Goal: Information Seeking & Learning: Learn about a topic

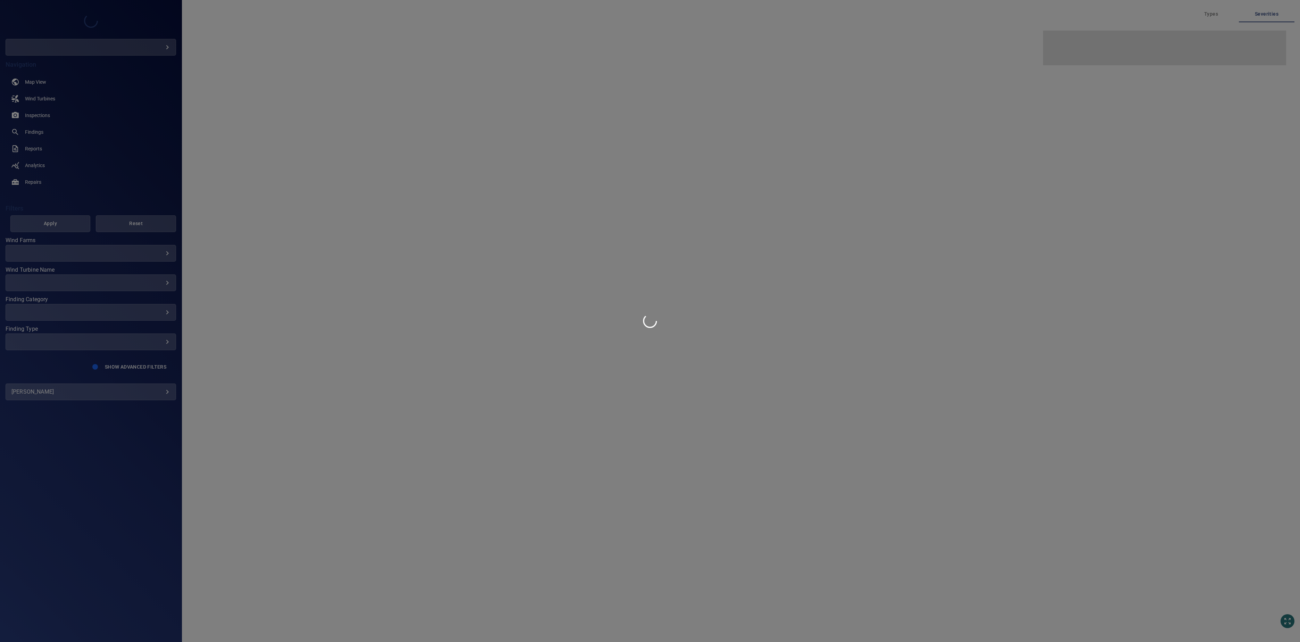
type input "**********"
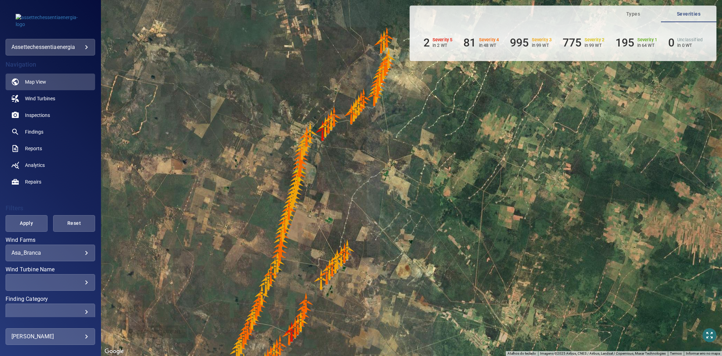
drag, startPoint x: 361, startPoint y: 206, endPoint x: 343, endPoint y: 230, distance: 30.3
click at [343, 230] on div "Pressione as teclas Alt + Enter para ativar o recurso de arrastar com o teclado…" at bounding box center [411, 178] width 621 height 356
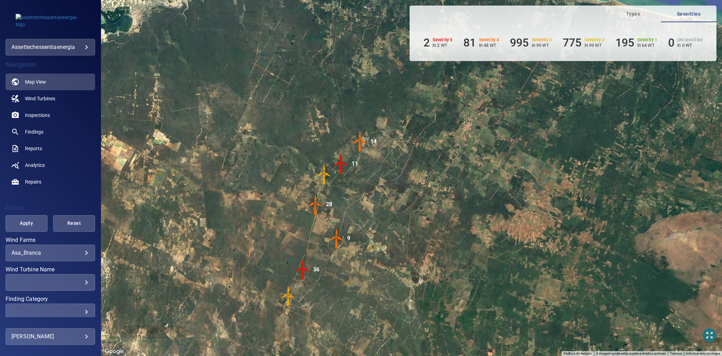
click at [47, 255] on body "**********" at bounding box center [361, 178] width 722 height 356
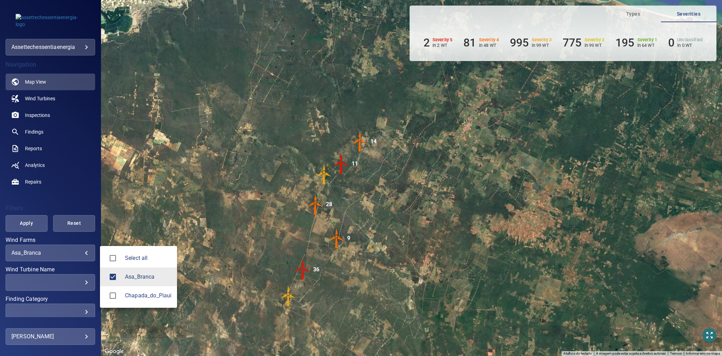
click at [135, 257] on span "Select all" at bounding box center [148, 258] width 47 height 8
type input "**********"
click at [124, 252] on div at bounding box center [115, 258] width 19 height 15
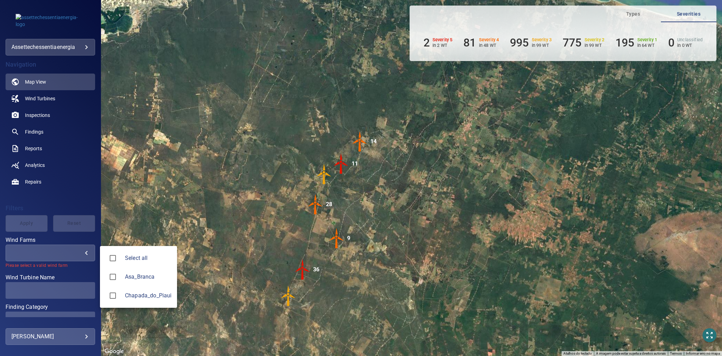
click at [125, 290] on li "Chapada_do_Piaui" at bounding box center [138, 295] width 77 height 19
type input "**********"
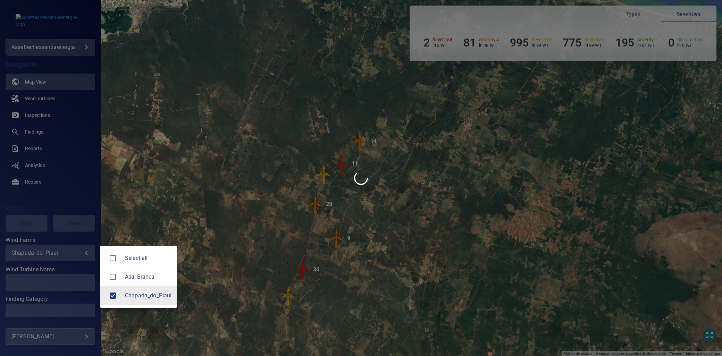
click at [66, 278] on div at bounding box center [361, 178] width 722 height 356
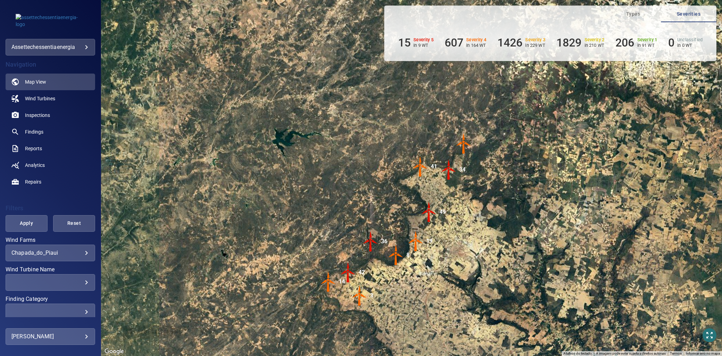
click at [80, 281] on div "​" at bounding box center [50, 282] width 78 height 7
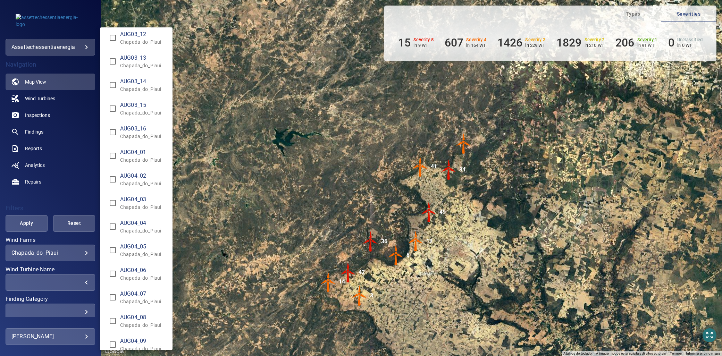
scroll to position [270, 0]
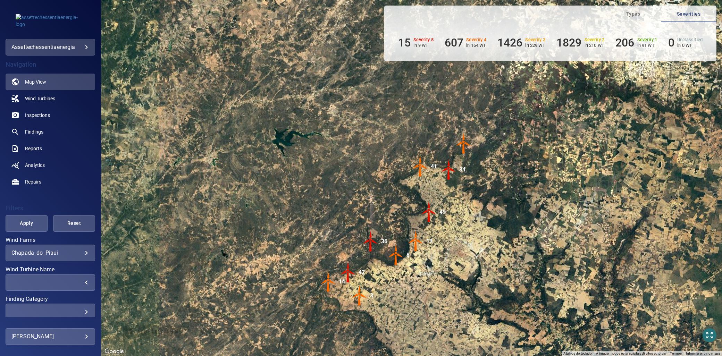
click at [80, 279] on div "​" at bounding box center [50, 282] width 78 height 7
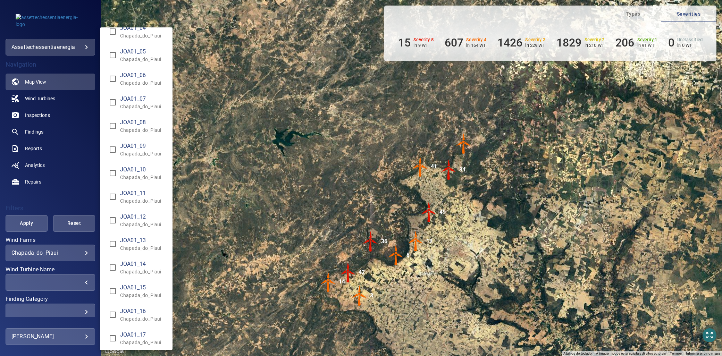
scroll to position [1273, 0]
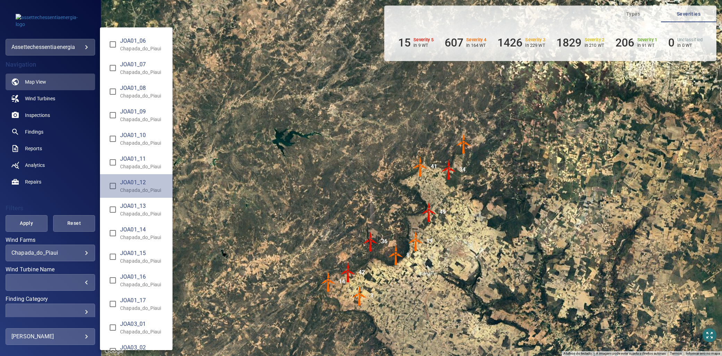
click at [143, 184] on span "JOA01_12" at bounding box center [143, 182] width 47 height 8
type input "**********"
click at [16, 215] on div "Wind Turbine Name" at bounding box center [361, 178] width 722 height 356
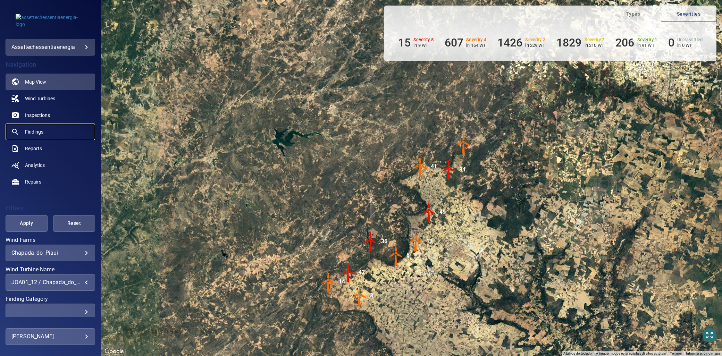
click at [37, 132] on span "Findings" at bounding box center [34, 131] width 18 height 7
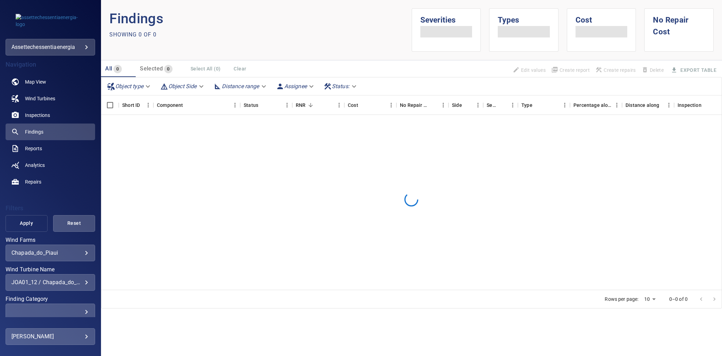
click at [33, 222] on span "Apply" at bounding box center [26, 223] width 25 height 9
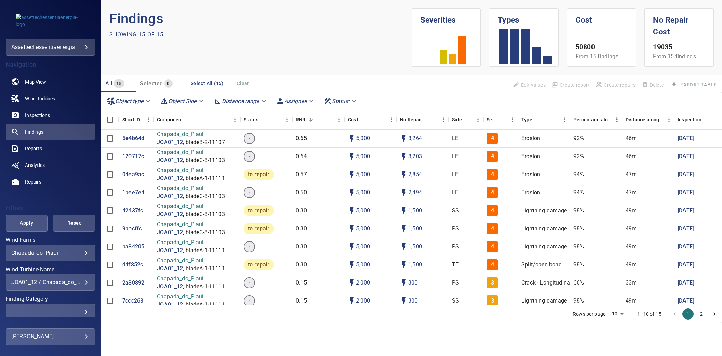
click at [82, 278] on div "**********" at bounding box center [51, 282] width 90 height 17
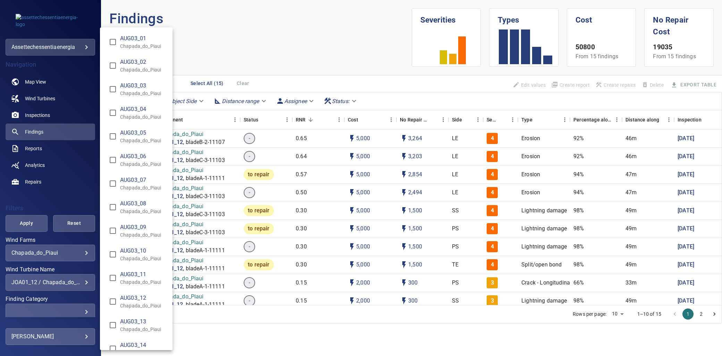
scroll to position [1269, 0]
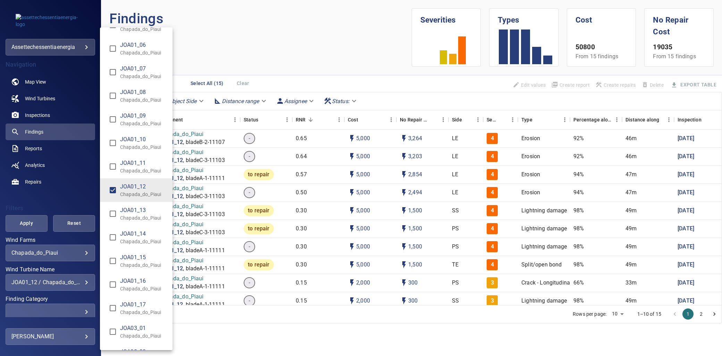
click at [83, 282] on div "Wind Turbine Name" at bounding box center [361, 178] width 722 height 356
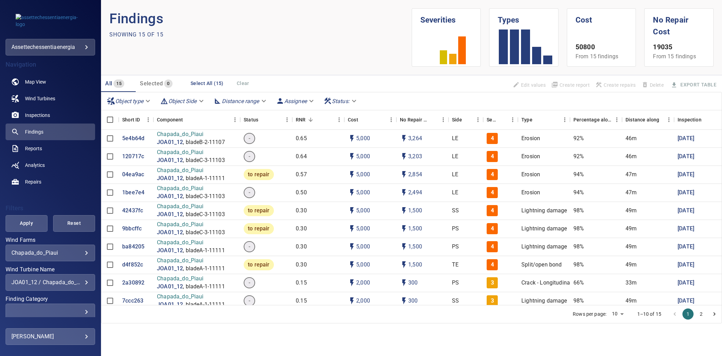
click at [81, 278] on div "**********" at bounding box center [51, 282] width 90 height 17
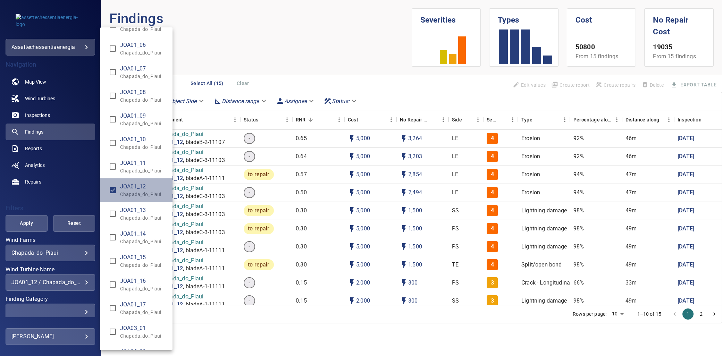
click at [130, 179] on li "JOA01_12 Chapada_do_Piaui" at bounding box center [136, 190] width 73 height 24
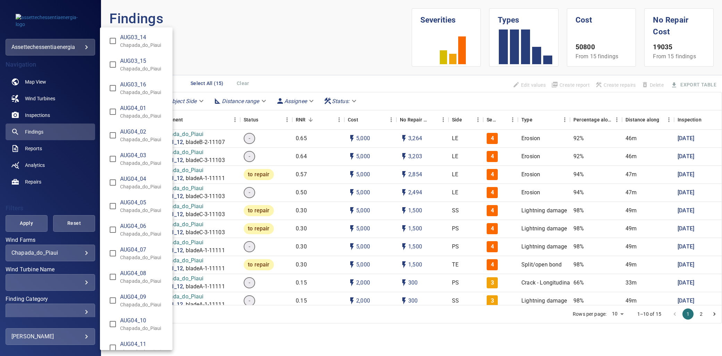
scroll to position [308, 0]
click at [143, 137] on p "Chapada_do_Piaui" at bounding box center [143, 139] width 47 height 7
type input "**********"
click at [19, 219] on div "Wind Turbine Name" at bounding box center [361, 178] width 722 height 356
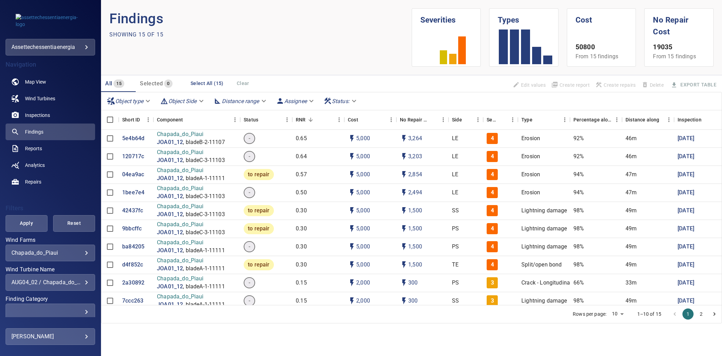
click at [23, 223] on div "AUG03_01 Chapada_do_Piaui AUG03_02 Chapada_do_Piaui AUG03_03 Chapada_do_Piaui A…" at bounding box center [361, 178] width 722 height 356
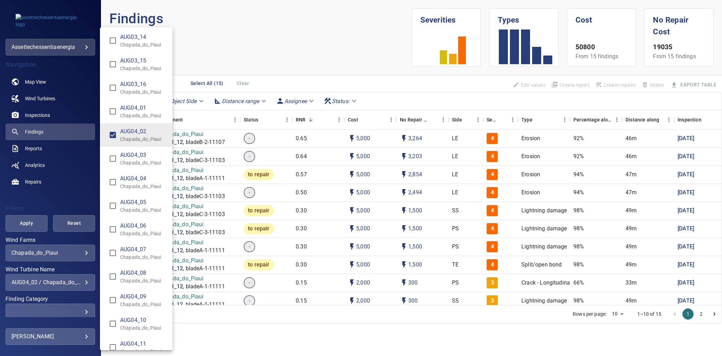
click at [31, 224] on div "Wind Turbine Name" at bounding box center [361, 178] width 722 height 356
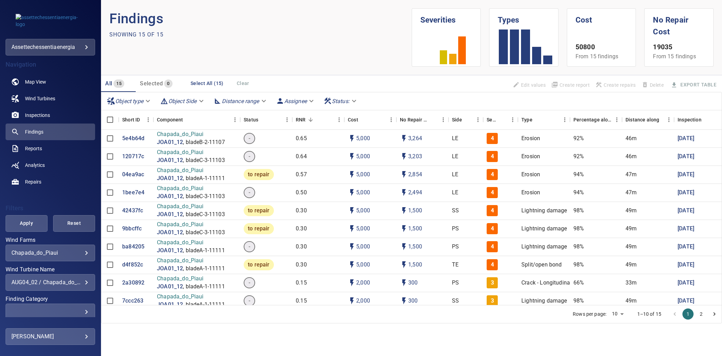
click at [31, 224] on span "Apply" at bounding box center [26, 223] width 25 height 9
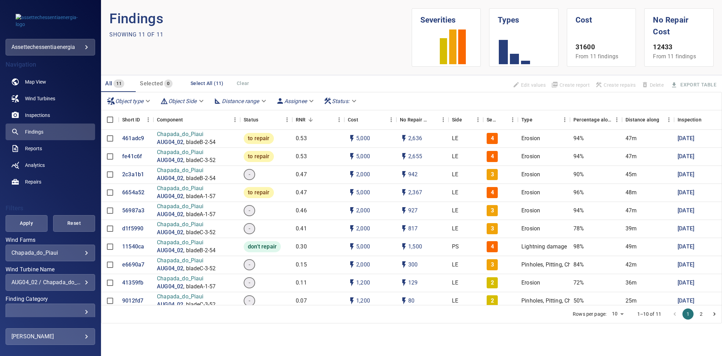
click at [67, 277] on div "**********" at bounding box center [51, 282] width 90 height 17
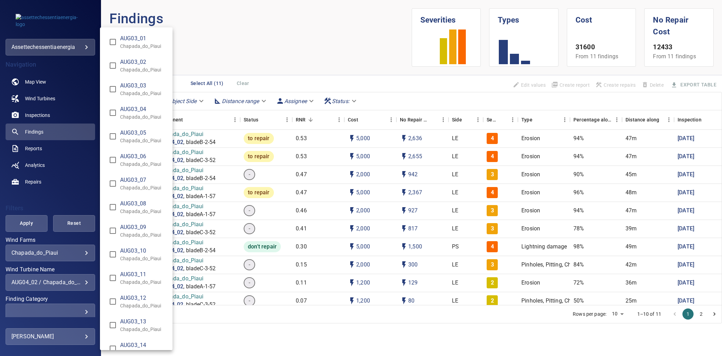
scroll to position [254, 0]
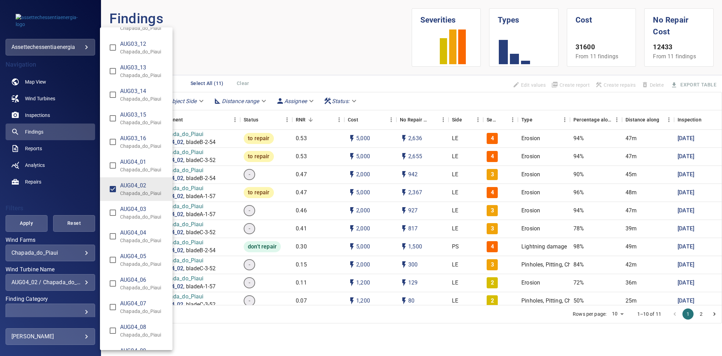
click at [82, 281] on div "Wind Turbine Name" at bounding box center [361, 178] width 722 height 356
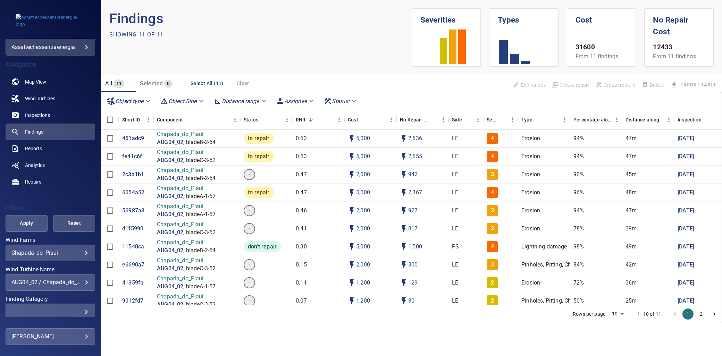
click at [64, 276] on div "**********" at bounding box center [51, 282] width 90 height 17
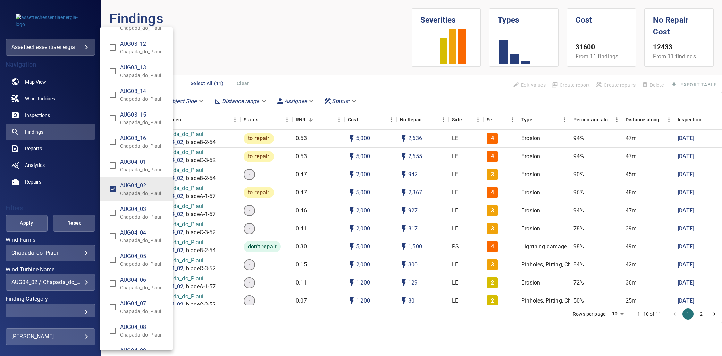
click at [127, 192] on p "Chapada_do_Piaui" at bounding box center [143, 193] width 47 height 7
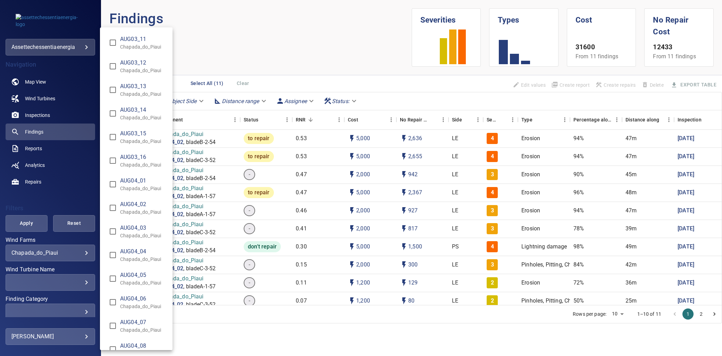
scroll to position [308, 0]
click at [139, 252] on span "AUG04_07" at bounding box center [143, 249] width 47 height 8
type input "**********"
click at [51, 244] on div "Wind Turbine Name" at bounding box center [361, 178] width 722 height 356
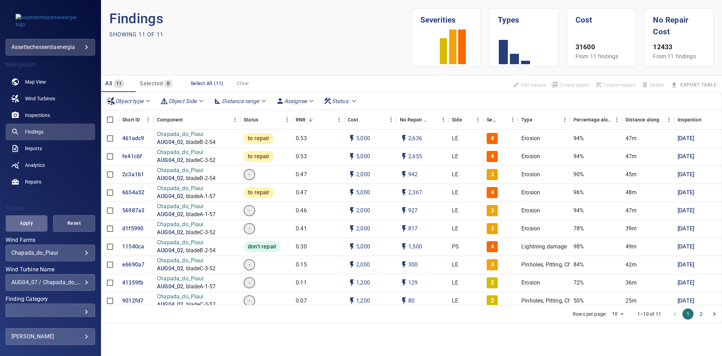
click at [37, 228] on button "Apply" at bounding box center [27, 223] width 42 height 17
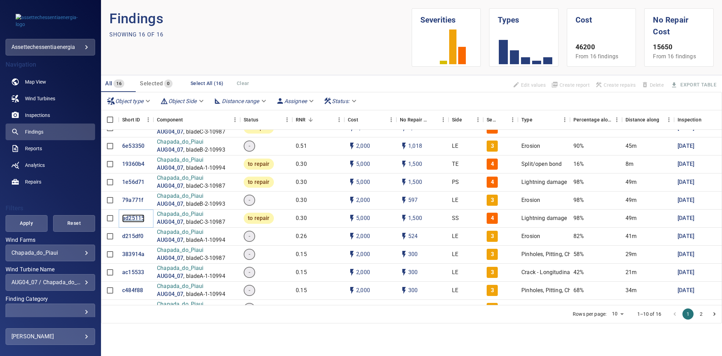
scroll to position [77, 0]
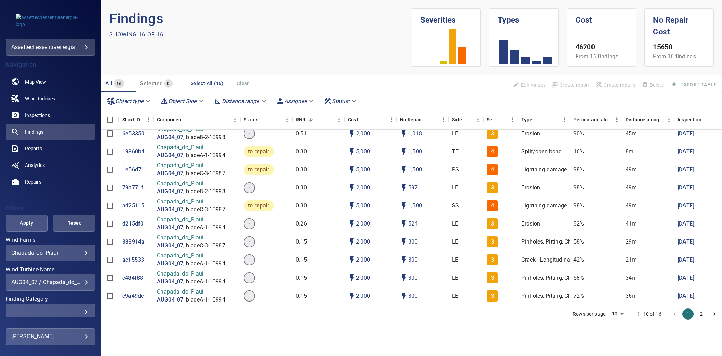
click at [74, 274] on div "**********" at bounding box center [51, 282] width 90 height 17
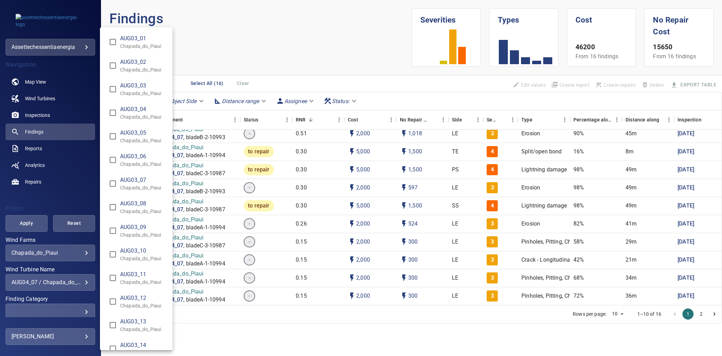
scroll to position [372, 0]
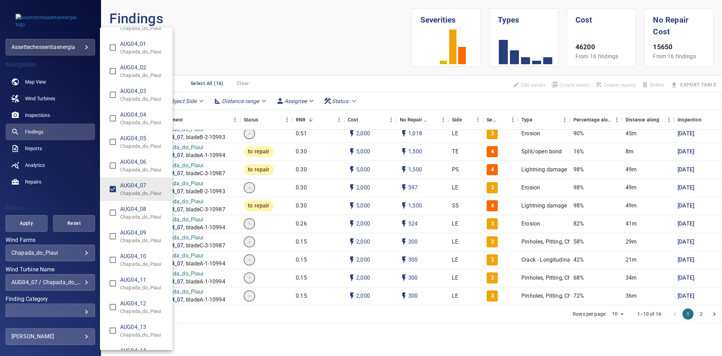
click at [80, 283] on div "Wind Turbine Name" at bounding box center [361, 178] width 722 height 356
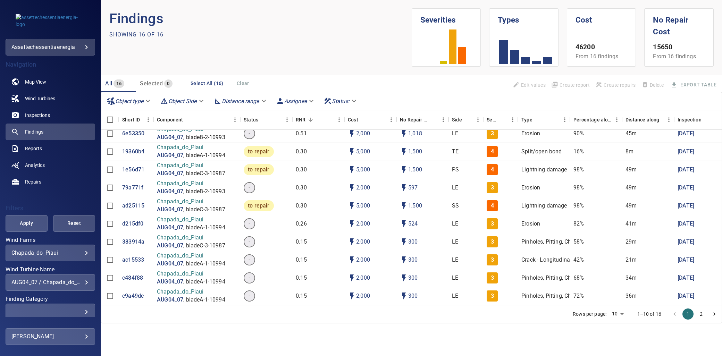
click at [80, 282] on div "AUG04_07 / Chapada_do_Piaui" at bounding box center [50, 282] width 78 height 7
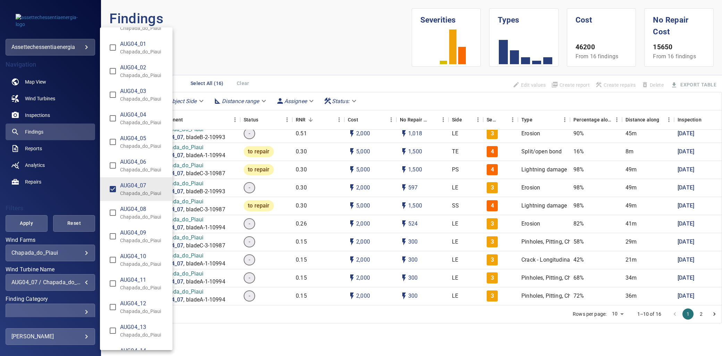
click at [132, 193] on p "Chapada_do_Piaui" at bounding box center [143, 193] width 47 height 7
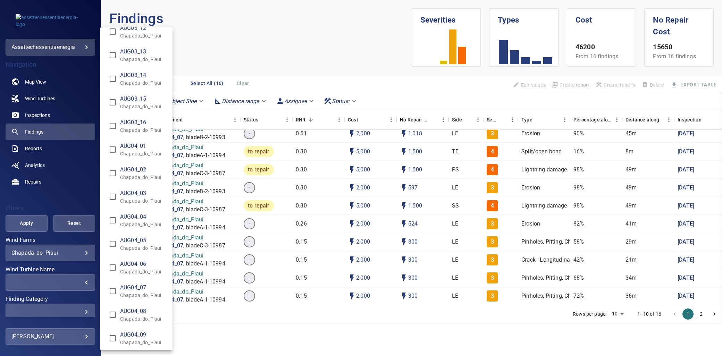
scroll to position [386, 0]
click at [137, 204] on p "Chapada_do_Piaui" at bounding box center [143, 203] width 47 height 7
type input "**********"
click at [72, 197] on div "Wind Turbine Name" at bounding box center [361, 178] width 722 height 356
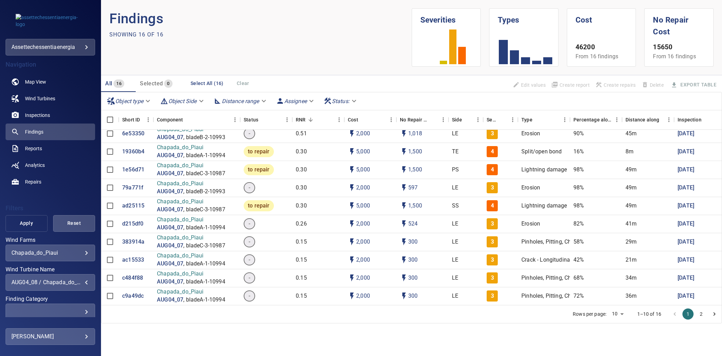
click at [35, 223] on span "Apply" at bounding box center [26, 223] width 25 height 9
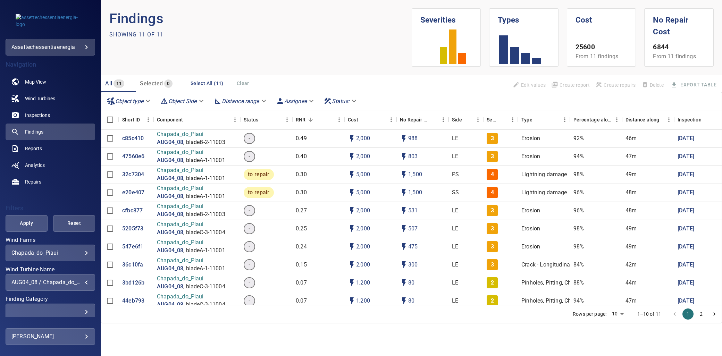
click at [79, 283] on div "AUG04_08 / Chapada_do_Piaui" at bounding box center [50, 282] width 78 height 7
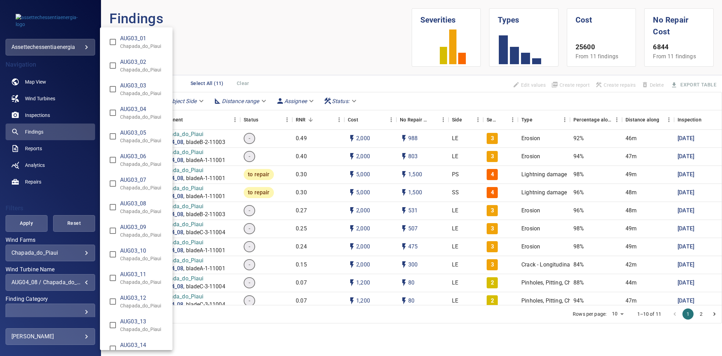
scroll to position [396, 0]
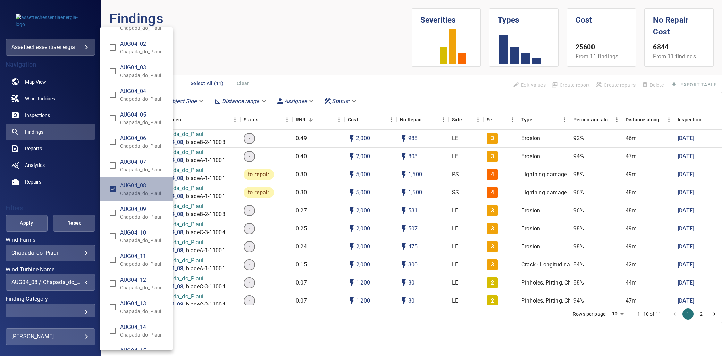
click at [136, 193] on p "Chapada_do_Piaui" at bounding box center [143, 193] width 47 height 7
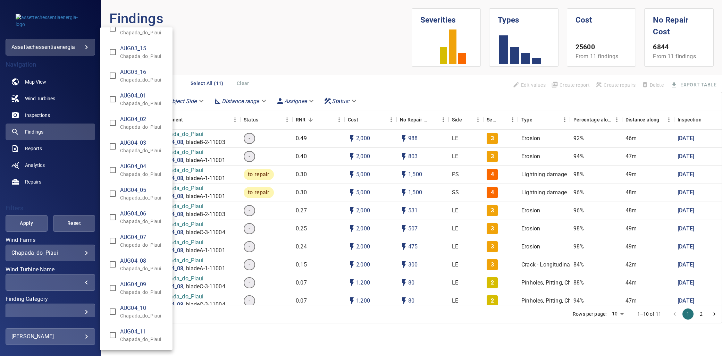
scroll to position [386, 0]
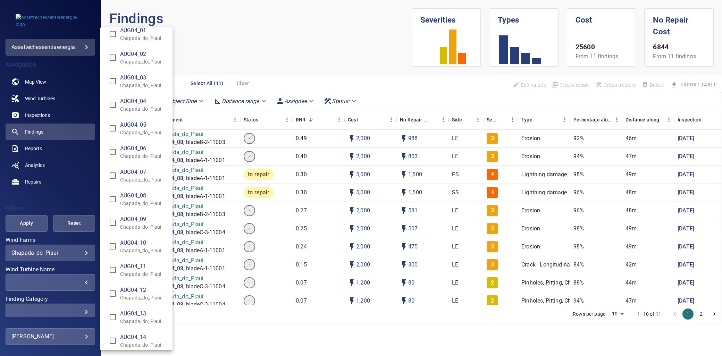
drag, startPoint x: 145, startPoint y: 308, endPoint x: 145, endPoint y: 297, distance: 11.8
click at [145, 308] on li "AUG04_13 Chapada_do_Piaui" at bounding box center [136, 318] width 73 height 24
type input "**********"
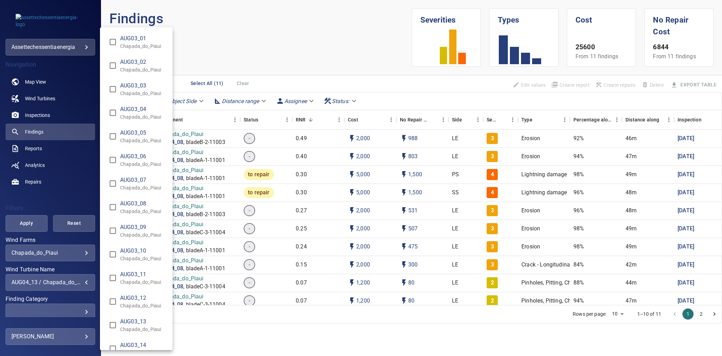
click at [50, 207] on div "Wind Turbine Name" at bounding box center [361, 178] width 722 height 356
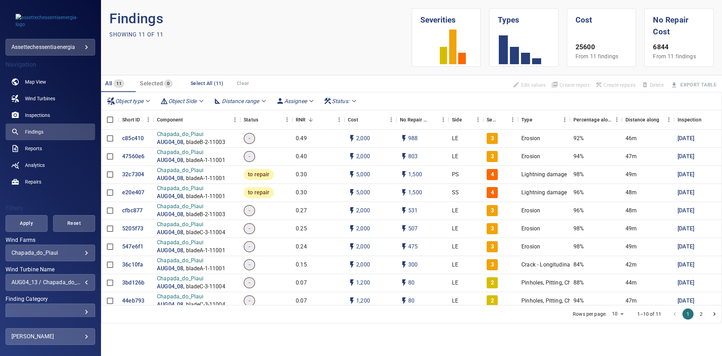
click at [31, 228] on button "Apply" at bounding box center [27, 223] width 42 height 17
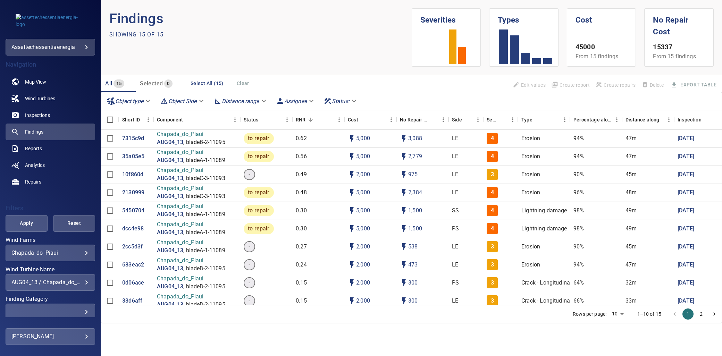
click at [83, 287] on div "**********" at bounding box center [51, 282] width 90 height 17
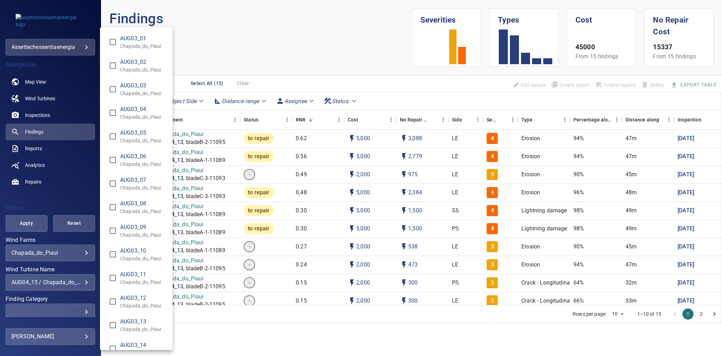
scroll to position [514, 0]
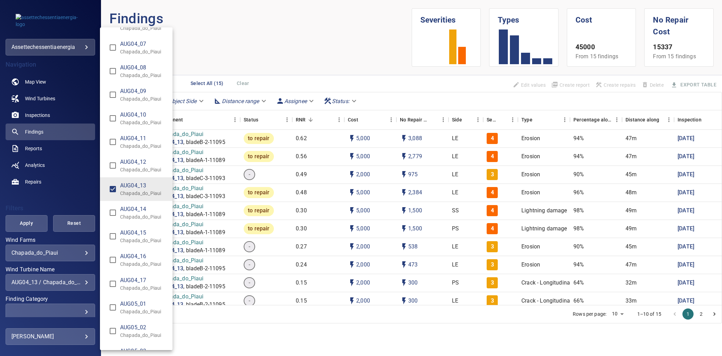
click at [80, 285] on div "Wind Turbine Name" at bounding box center [361, 178] width 722 height 356
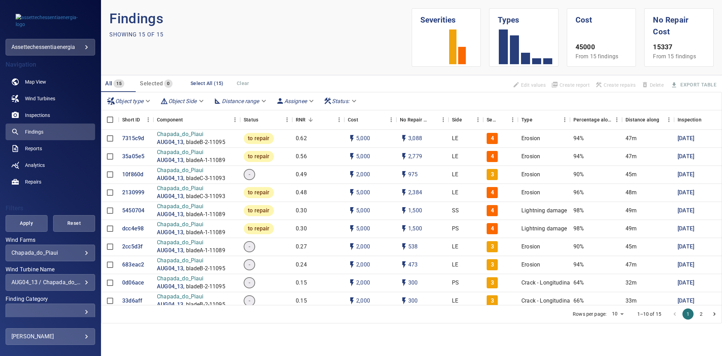
click at [79, 283] on div "AUG03_01 Chapada_do_Piaui AUG03_02 Chapada_do_Piaui AUG03_03 Chapada_do_Piaui A…" at bounding box center [361, 178] width 722 height 356
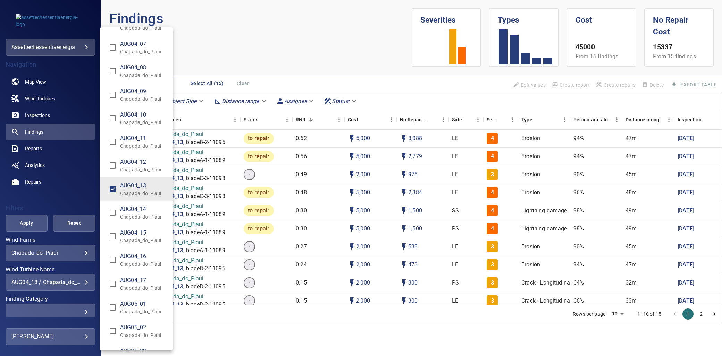
drag, startPoint x: 127, startPoint y: 194, endPoint x: 127, endPoint y: 199, distance: 5.6
click at [127, 193] on p "Chapada_do_Piaui" at bounding box center [143, 193] width 47 height 7
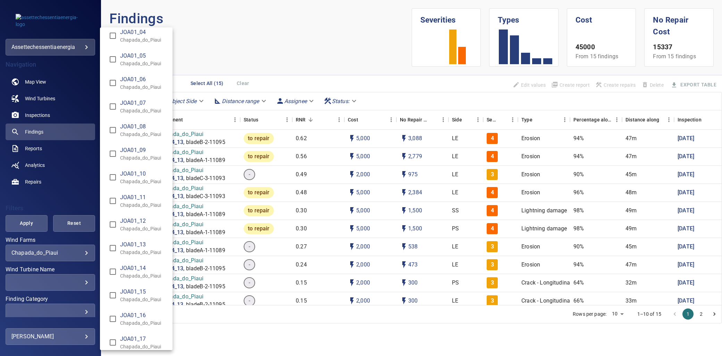
click at [145, 225] on p "Chapada_do_Piaui" at bounding box center [143, 228] width 47 height 7
type input "**********"
click at [44, 209] on div "Wind Turbine Name" at bounding box center [361, 178] width 722 height 356
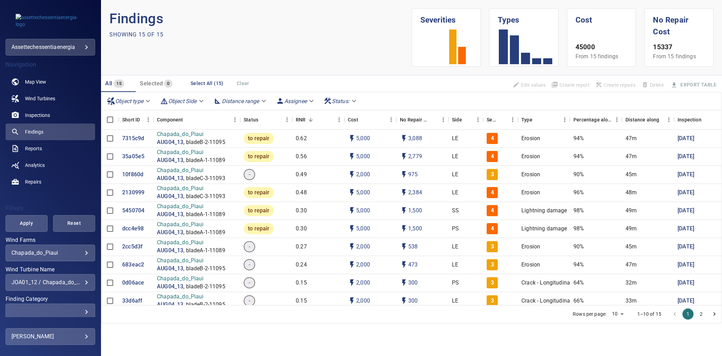
click at [31, 220] on span "Apply" at bounding box center [26, 223] width 25 height 9
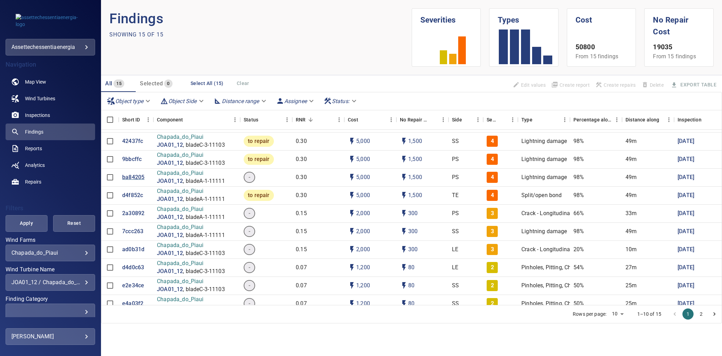
scroll to position [77, 0]
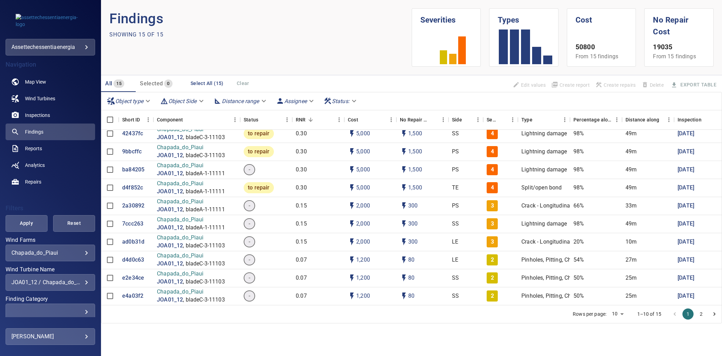
click at [71, 273] on div "**********" at bounding box center [51, 279] width 90 height 24
click at [81, 279] on div "JOA01_12 / Chapada_do_Piaui" at bounding box center [50, 282] width 78 height 7
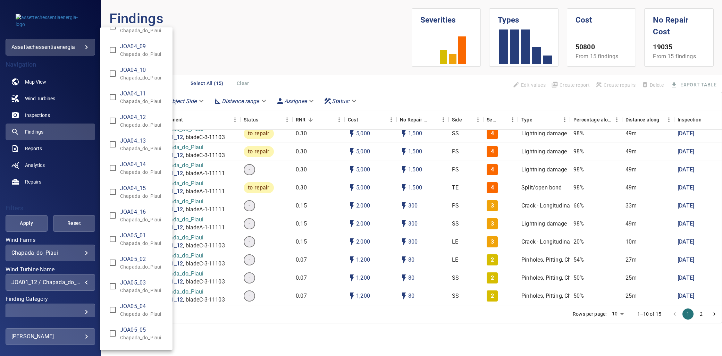
scroll to position [2310, 0]
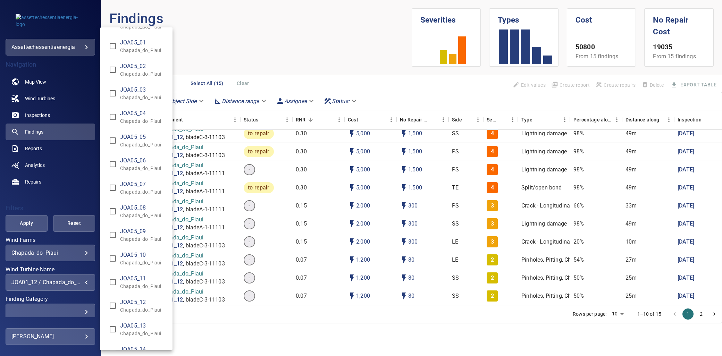
click at [140, 142] on p "Chapada_do_Piaui" at bounding box center [143, 144] width 47 height 7
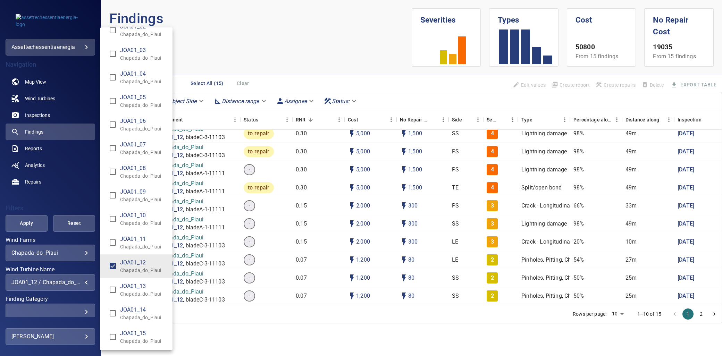
scroll to position [1192, 0]
click at [127, 279] on li "JOA01_13 Chapada_do_Piaui" at bounding box center [136, 291] width 73 height 24
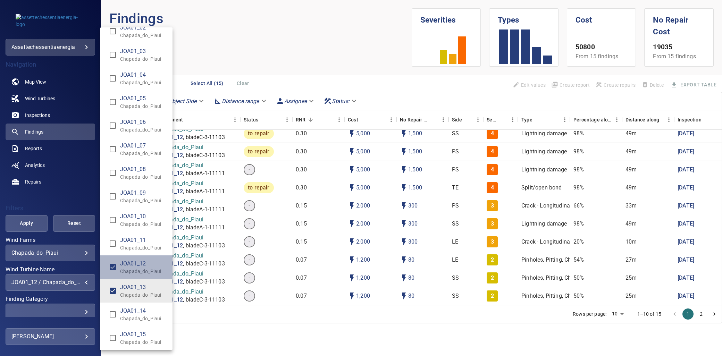
click at [126, 265] on span "JOA01_12" at bounding box center [143, 264] width 47 height 8
click at [126, 281] on li "JOA01_13 Chapada_do_Piaui" at bounding box center [136, 291] width 73 height 24
type input "**********"
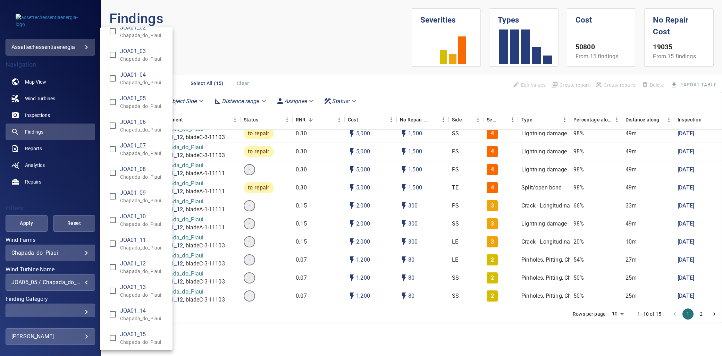
click at [26, 226] on div "Wind Turbine Name" at bounding box center [361, 178] width 722 height 356
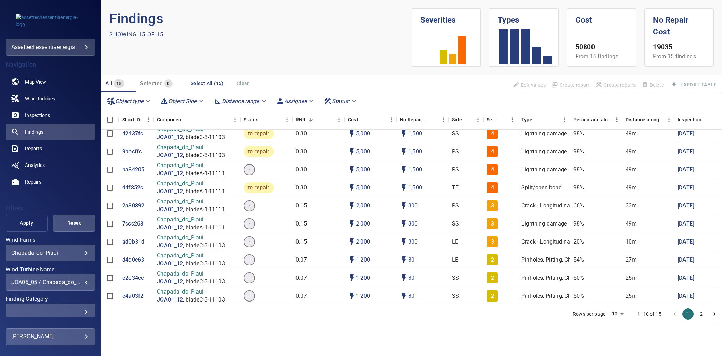
click at [33, 221] on span "Apply" at bounding box center [26, 223] width 25 height 9
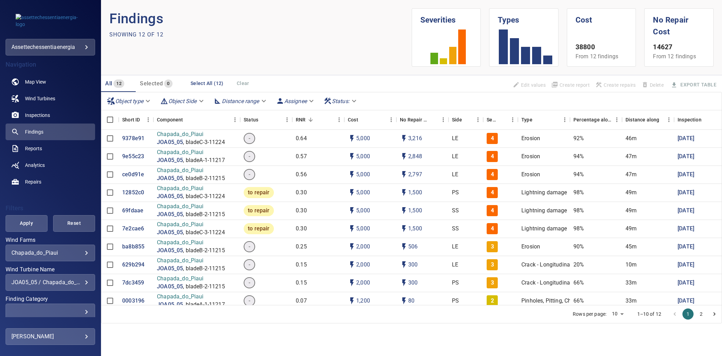
click at [70, 278] on div "**********" at bounding box center [51, 282] width 90 height 17
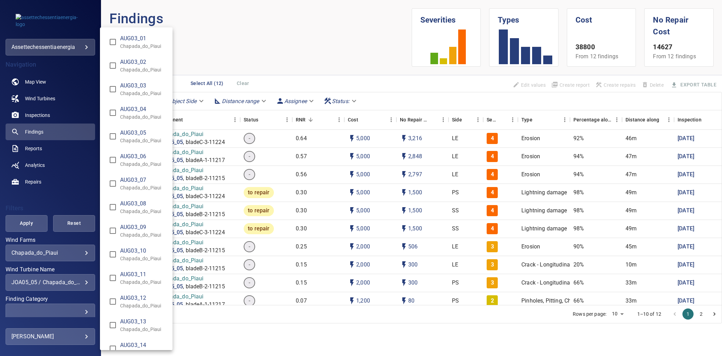
scroll to position [2260, 0]
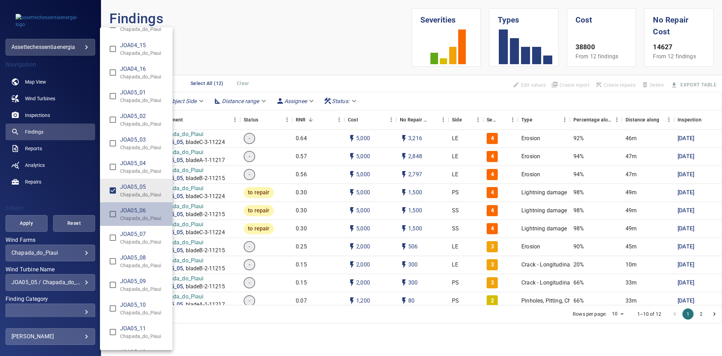
drag, startPoint x: 140, startPoint y: 209, endPoint x: 143, endPoint y: 189, distance: 20.3
click at [140, 208] on span "JOA05_06" at bounding box center [143, 211] width 47 height 8
click at [143, 186] on span "JOA05_05" at bounding box center [143, 187] width 47 height 8
type input "**********"
click at [76, 185] on div "Wind Turbine Name" at bounding box center [361, 178] width 722 height 356
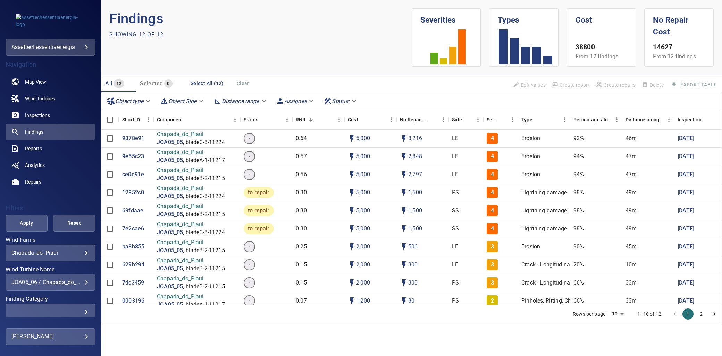
click at [33, 218] on button "Apply" at bounding box center [27, 223] width 42 height 17
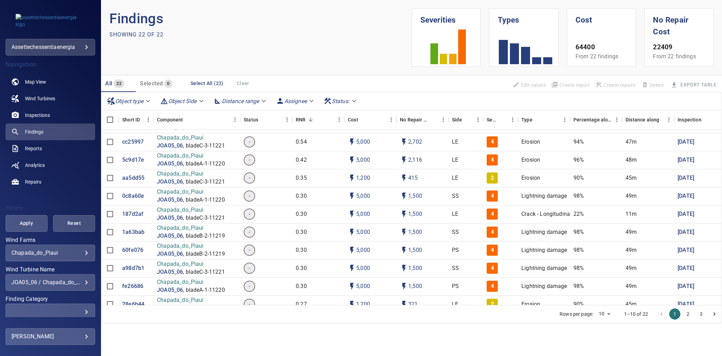
scroll to position [0, 0]
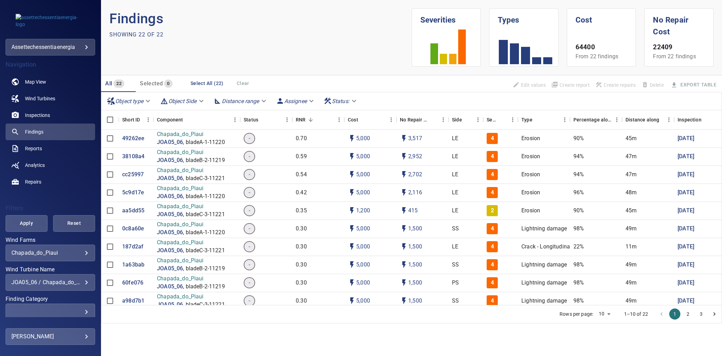
drag, startPoint x: 59, startPoint y: 273, endPoint x: 62, endPoint y: 276, distance: 4.2
click at [59, 274] on div "**********" at bounding box center [51, 279] width 90 height 24
click at [68, 282] on div "JOA05_06 / Chapada_do_Piaui" at bounding box center [50, 282] width 78 height 7
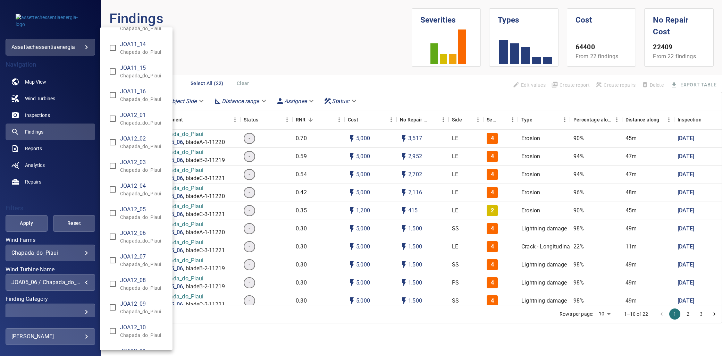
scroll to position [4212, 0]
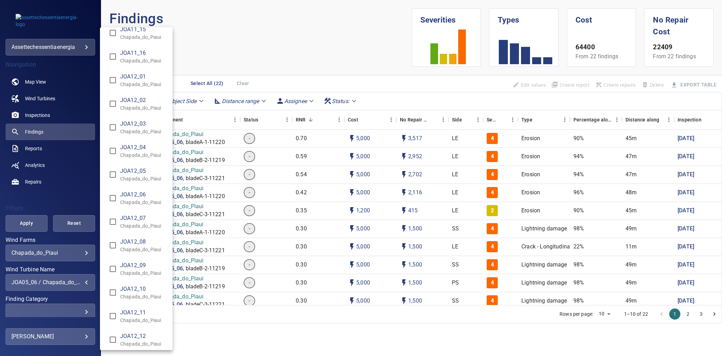
click at [126, 286] on span "JOA12_10" at bounding box center [143, 289] width 47 height 8
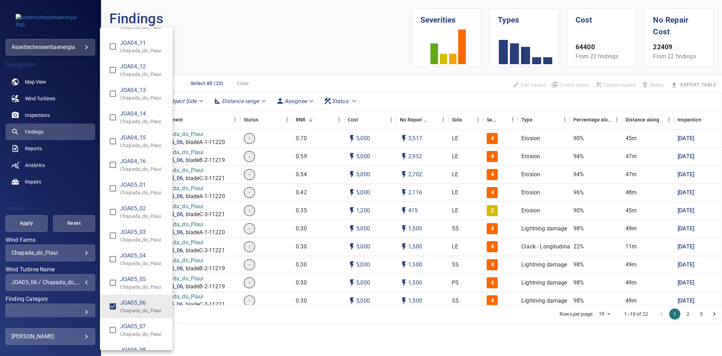
scroll to position [2322, 0]
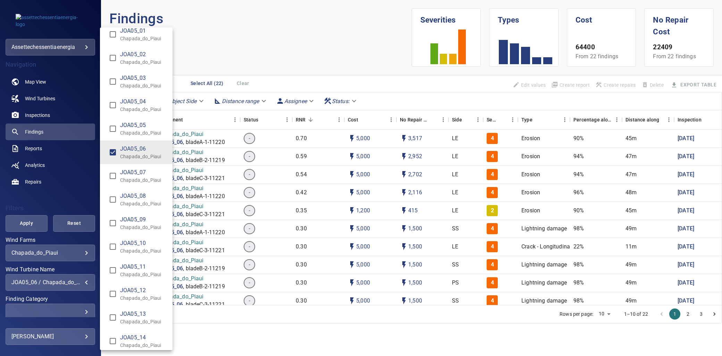
click at [134, 150] on span "JOA05_06" at bounding box center [143, 149] width 47 height 8
type input "**********"
click at [28, 209] on div "Wind Turbine Name" at bounding box center [361, 178] width 722 height 356
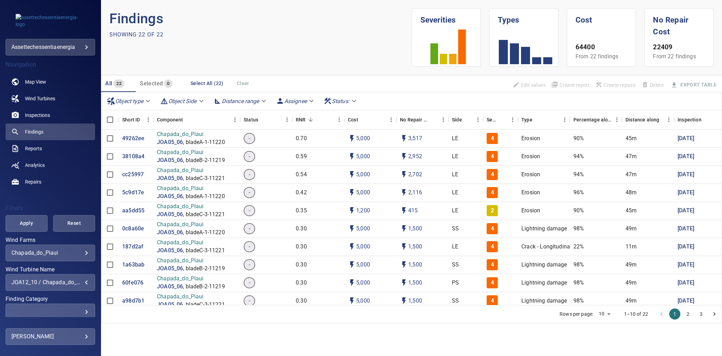
click at [32, 223] on span "Apply" at bounding box center [26, 223] width 25 height 9
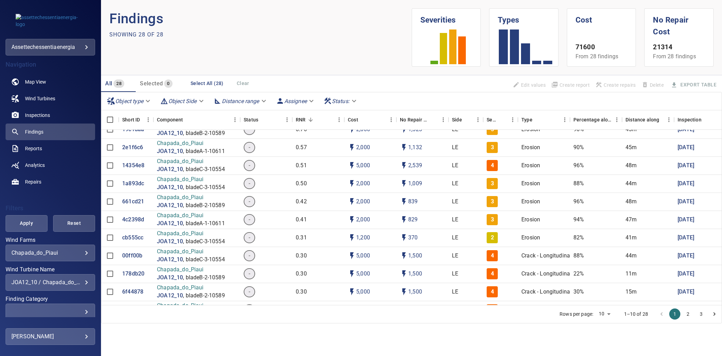
scroll to position [0, 0]
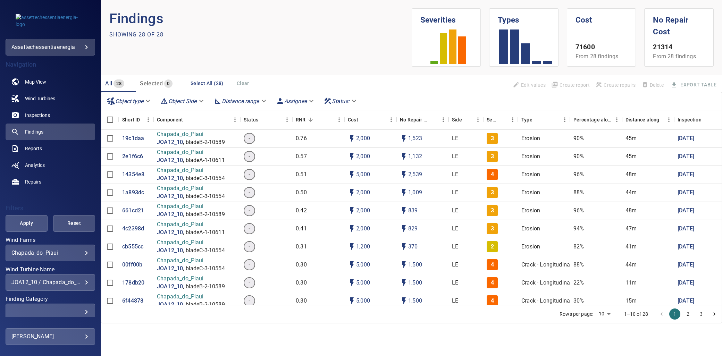
click at [57, 278] on div "**********" at bounding box center [51, 282] width 90 height 17
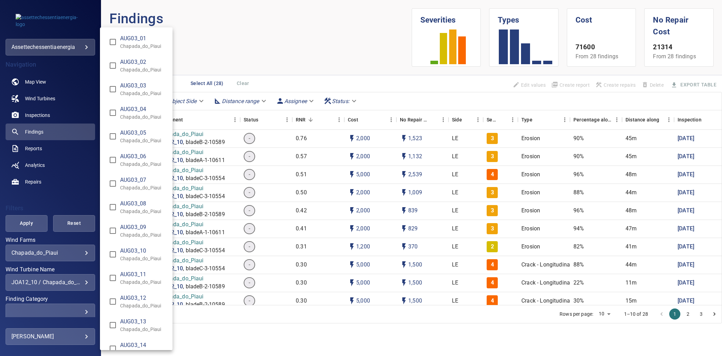
scroll to position [4313, 0]
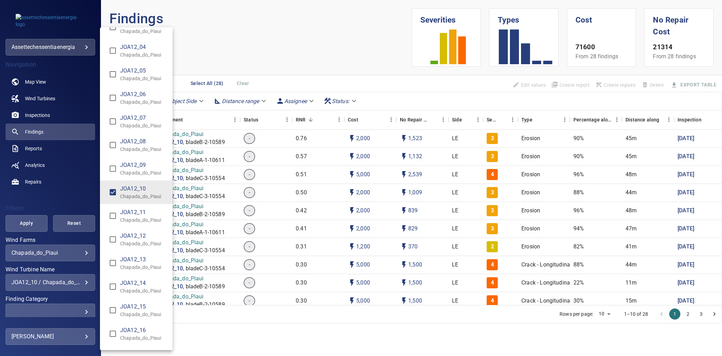
click at [149, 217] on p "Chapada_do_Piaui" at bounding box center [143, 220] width 47 height 7
click at [143, 234] on span "JOA12_12" at bounding box center [143, 236] width 47 height 8
click at [145, 213] on span "JOA12_11" at bounding box center [143, 212] width 47 height 8
click at [147, 193] on p "Chapada_do_Piaui" at bounding box center [143, 196] width 47 height 7
type input "**********"
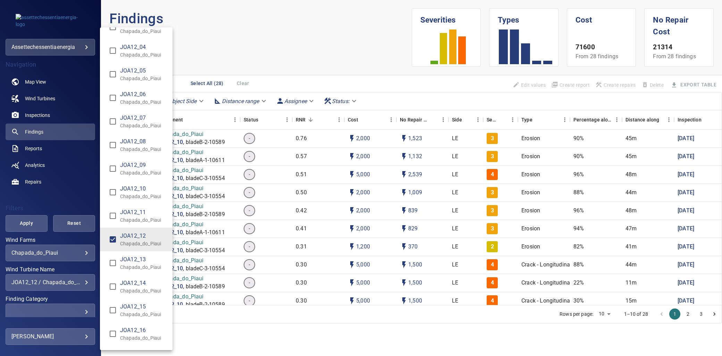
click at [41, 202] on div "Wind Turbine Name" at bounding box center [361, 178] width 722 height 356
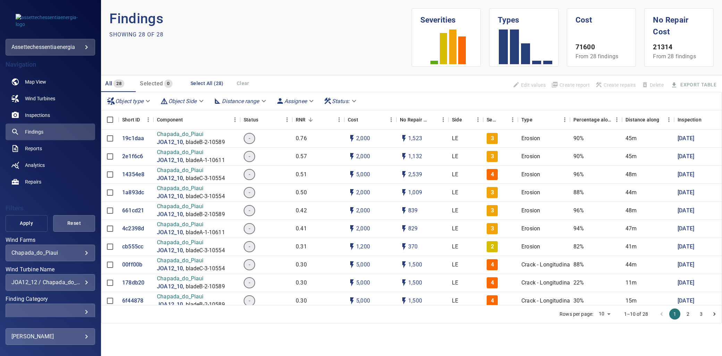
click at [30, 227] on span "Apply" at bounding box center [26, 223] width 25 height 9
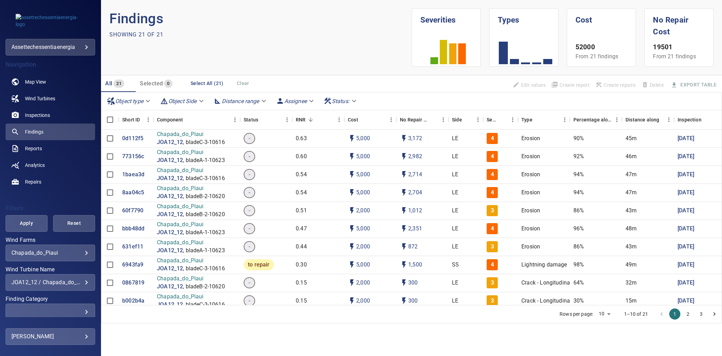
click at [61, 256] on body "**********" at bounding box center [361, 178] width 722 height 356
click at [60, 275] on div at bounding box center [361, 178] width 722 height 356
click at [68, 281] on div "JOA12_12 / Chapada_do_Piaui" at bounding box center [50, 282] width 78 height 7
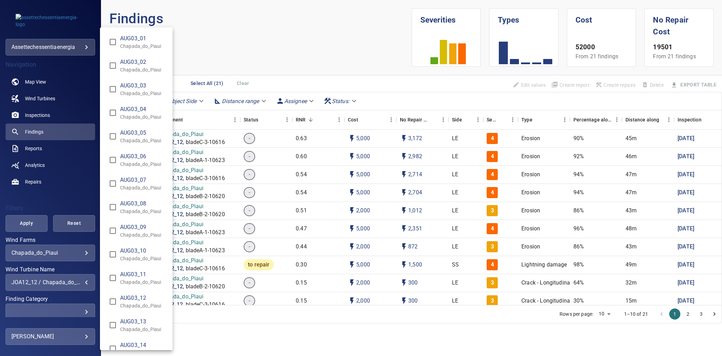
scroll to position [4360, 0]
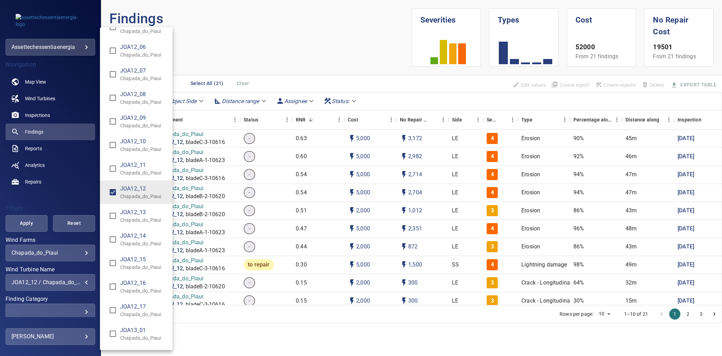
click at [141, 259] on span "JOA12_15" at bounding box center [143, 260] width 47 height 8
click at [135, 193] on p "Chapada_do_Piaui" at bounding box center [143, 196] width 47 height 7
type input "**********"
click at [30, 224] on div "Wind Turbine Name" at bounding box center [361, 178] width 722 height 356
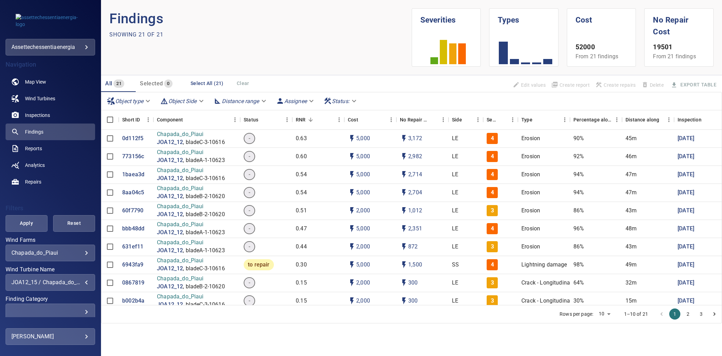
click at [30, 224] on span "Apply" at bounding box center [26, 223] width 25 height 9
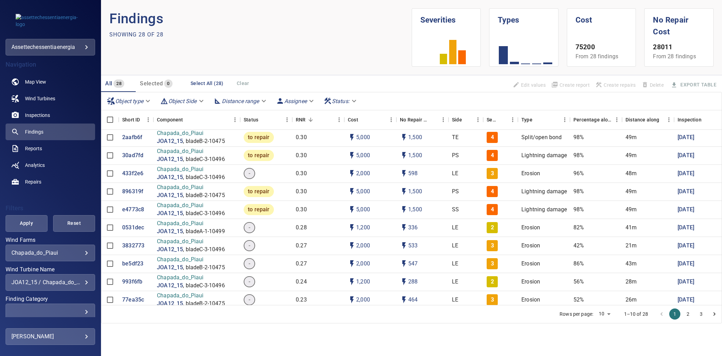
scroll to position [143, 0]
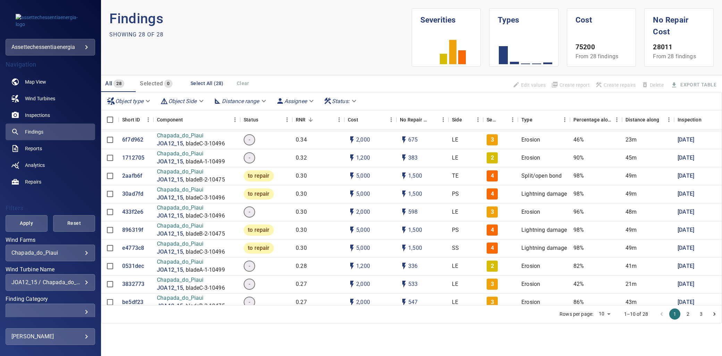
click at [78, 276] on div "**********" at bounding box center [51, 282] width 90 height 17
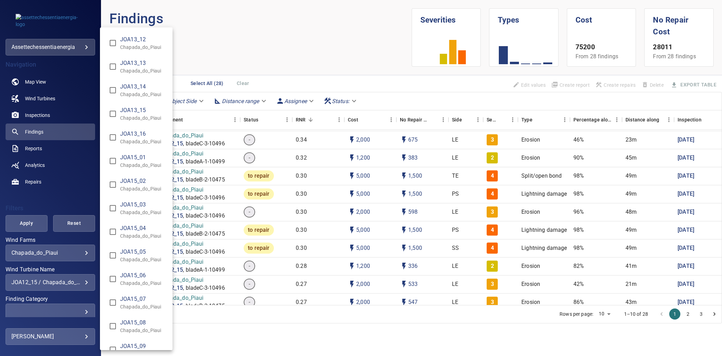
scroll to position [4932, 0]
click at [147, 156] on span "JOA15_02" at bounding box center [143, 160] width 47 height 8
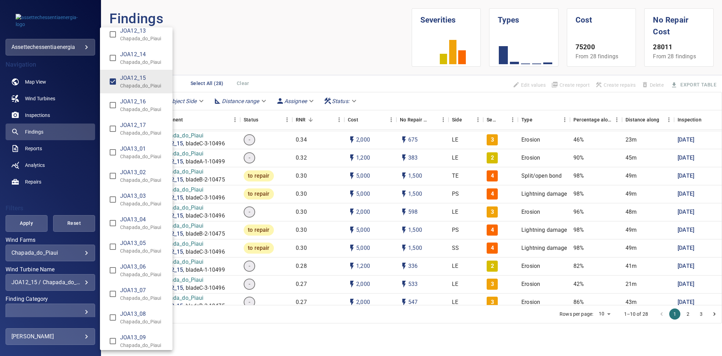
scroll to position [4469, 0]
click at [137, 146] on span "JOA12_15" at bounding box center [143, 150] width 47 height 8
type input "**********"
click at [69, 198] on div "Wind Turbine Name" at bounding box center [361, 178] width 722 height 356
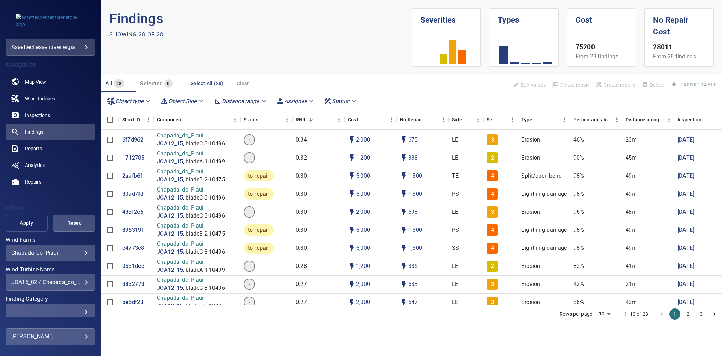
click at [35, 221] on span "Apply" at bounding box center [26, 223] width 25 height 9
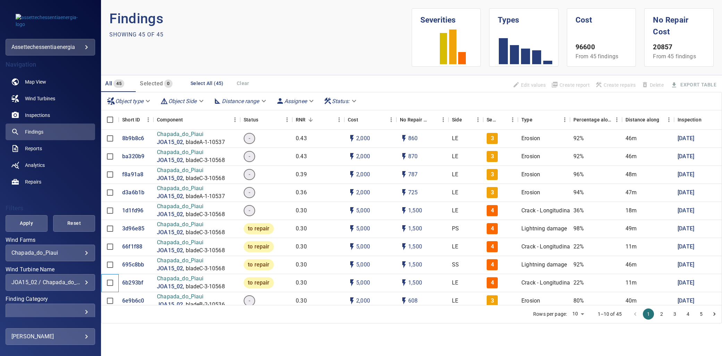
drag, startPoint x: 134, startPoint y: 213, endPoint x: 117, endPoint y: 279, distance: 68.3
click at [117, 279] on div at bounding box center [109, 283] width 17 height 18
click at [55, 278] on div "**********" at bounding box center [51, 282] width 90 height 17
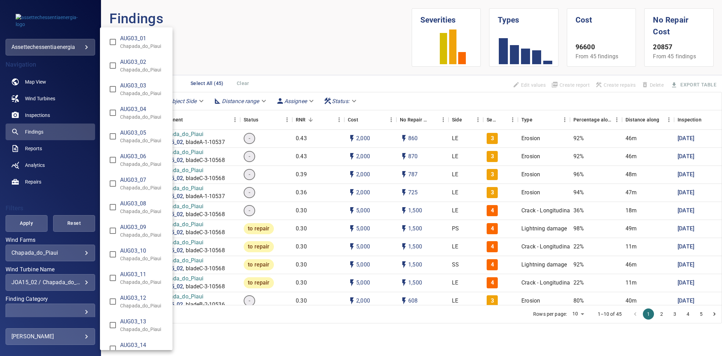
scroll to position [4903, 0]
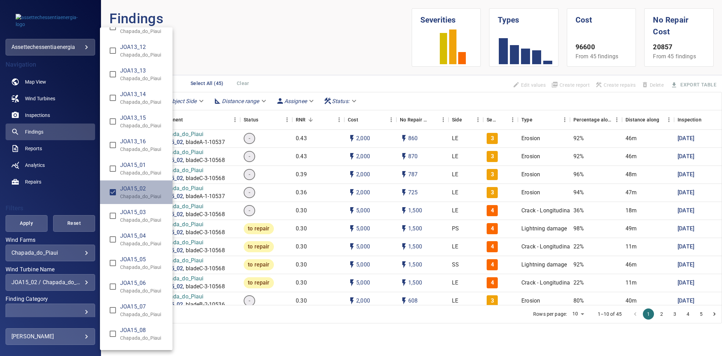
click at [140, 186] on span "JOA15_02" at bounding box center [143, 189] width 47 height 8
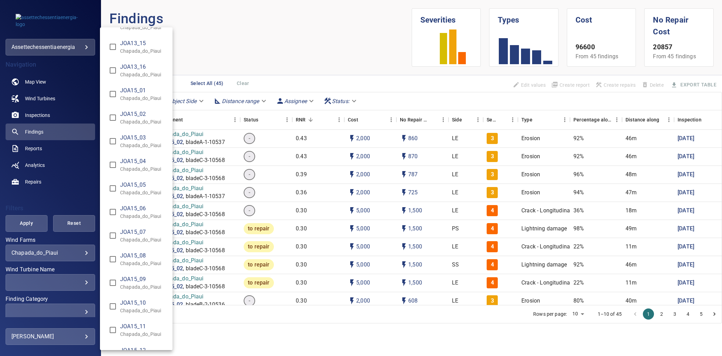
scroll to position [5092, 0]
click at [141, 187] on span "JOA15_10" at bounding box center [143, 189] width 47 height 8
type input "**********"
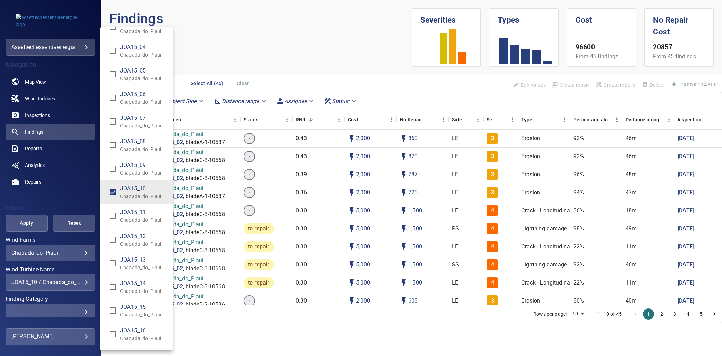
click at [37, 205] on div "Wind Turbine Name" at bounding box center [361, 178] width 722 height 356
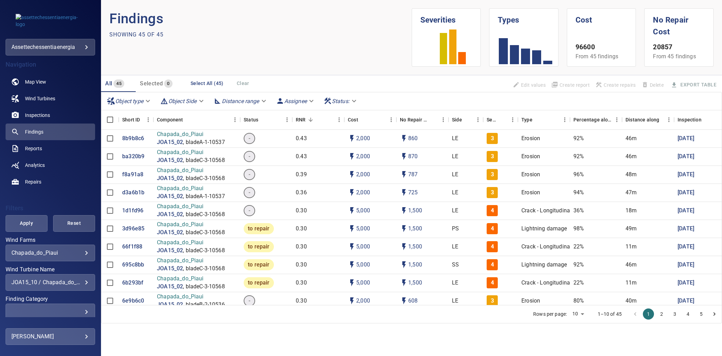
click at [29, 222] on span "Apply" at bounding box center [26, 223] width 25 height 9
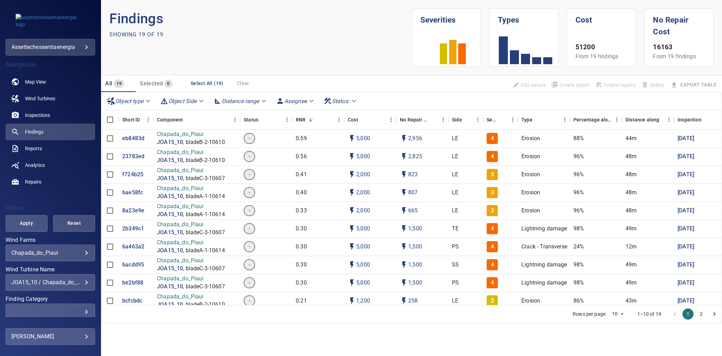
click at [65, 284] on div "JOA15_10 / Chapada_do_Piaui" at bounding box center [50, 282] width 78 height 7
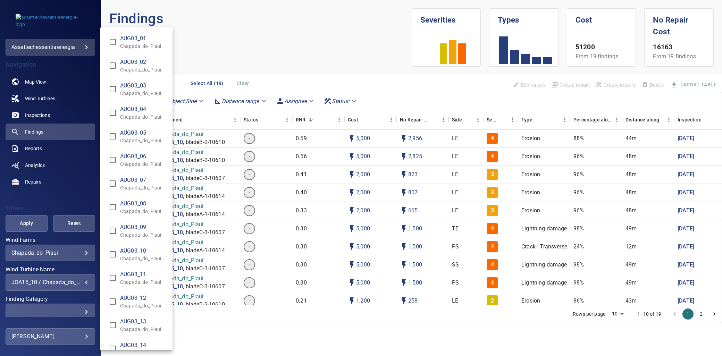
scroll to position [5092, 0]
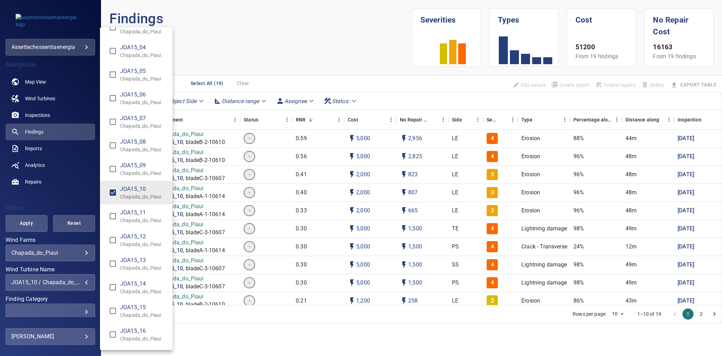
drag, startPoint x: 136, startPoint y: 221, endPoint x: 137, endPoint y: 207, distance: 14.3
click at [136, 221] on li "JOA15_11 Chapada_do_Piaui" at bounding box center [136, 216] width 73 height 24
click at [138, 193] on p "Chapada_do_Piaui" at bounding box center [143, 196] width 47 height 7
type input "**********"
click at [25, 221] on div "Wind Turbine Name" at bounding box center [361, 178] width 722 height 356
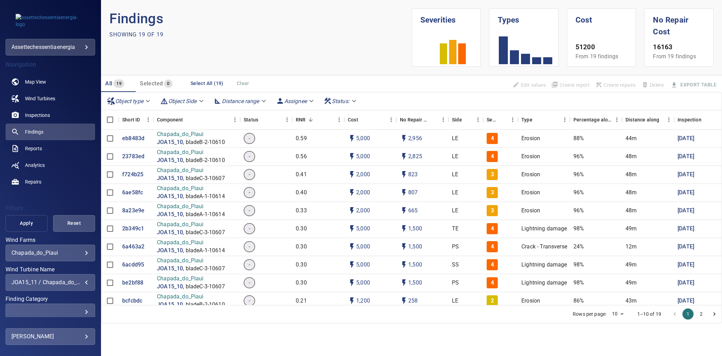
click at [29, 222] on span "Apply" at bounding box center [26, 223] width 25 height 9
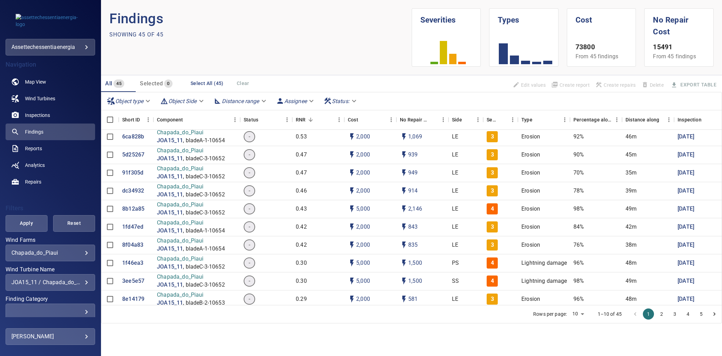
scroll to position [0, 0]
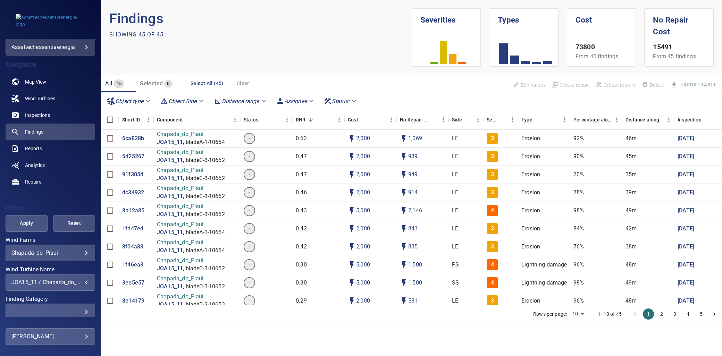
click at [72, 283] on div "JOA15_11 / Chapada_do_Piaui" at bounding box center [50, 282] width 78 height 7
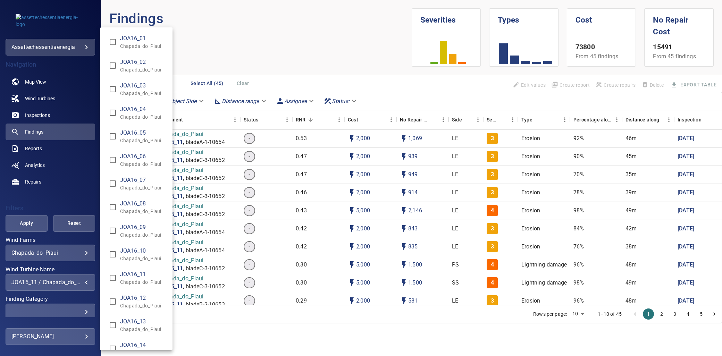
scroll to position [5511, 0]
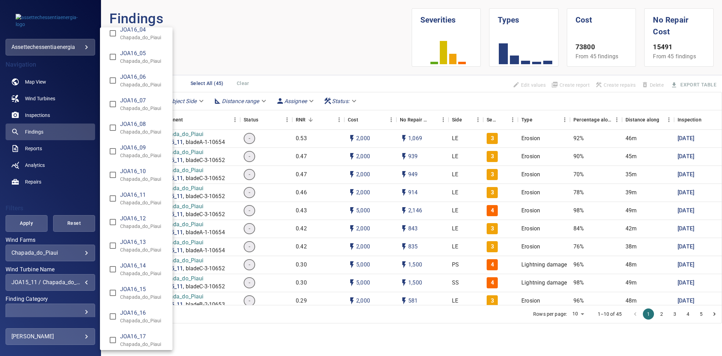
click at [136, 199] on p "Chapada_do_Piaui" at bounding box center [143, 202] width 47 height 7
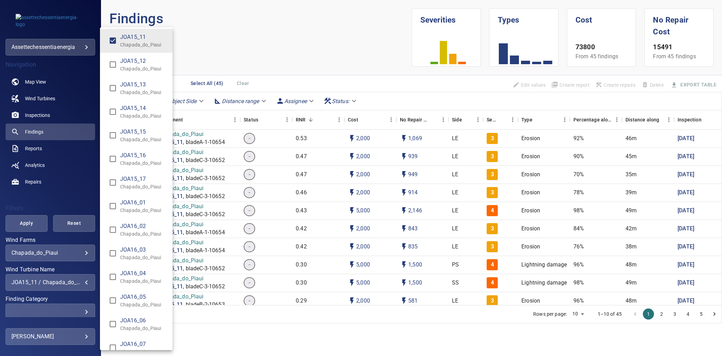
scroll to position [5202, 0]
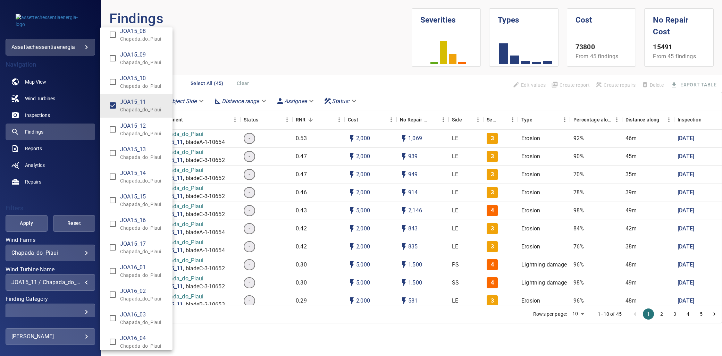
click at [127, 106] on p "Chapada_do_Piaui" at bounding box center [143, 109] width 47 height 7
type input "**********"
click at [43, 207] on div "Wind Turbine Name" at bounding box center [361, 178] width 722 height 356
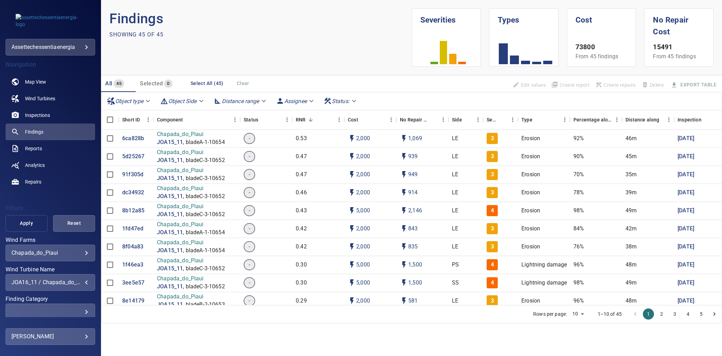
click at [29, 221] on span "Apply" at bounding box center [26, 223] width 25 height 9
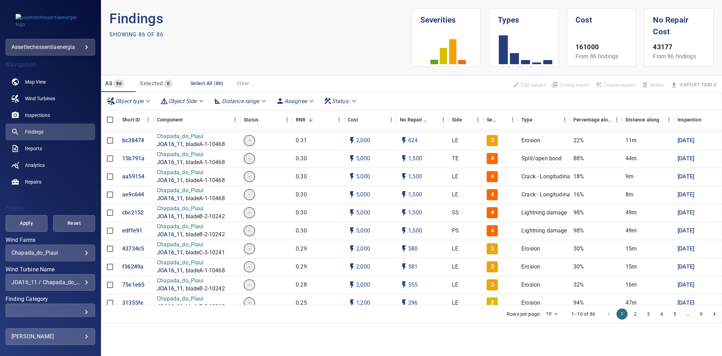
scroll to position [386, 0]
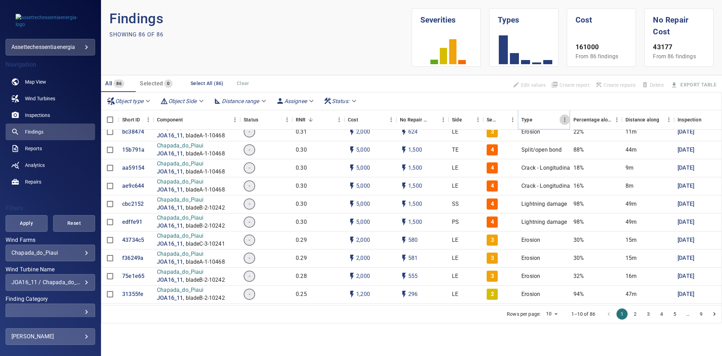
click at [564, 120] on icon "Menu" at bounding box center [564, 119] width 7 height 7
click at [542, 146] on span "Manage columns" at bounding box center [533, 146] width 62 height 8
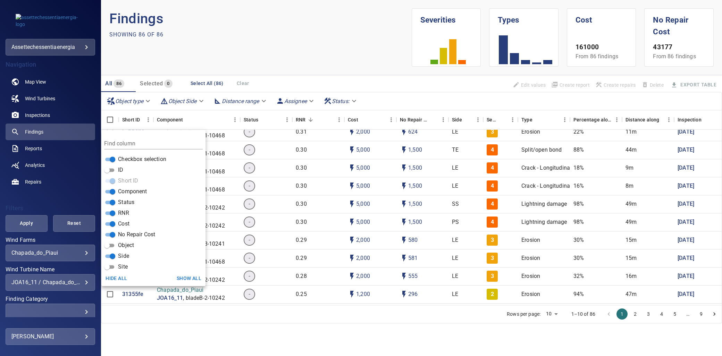
click at [346, 80] on div "All 86 Selected 0 Select All (86) Clear Edit values Create report Create repair…" at bounding box center [411, 83] width 621 height 17
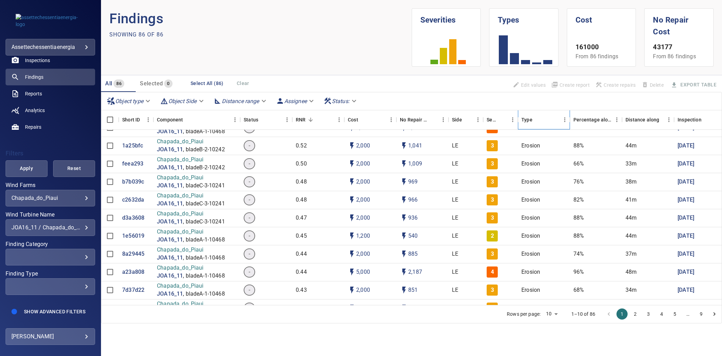
scroll to position [0, 0]
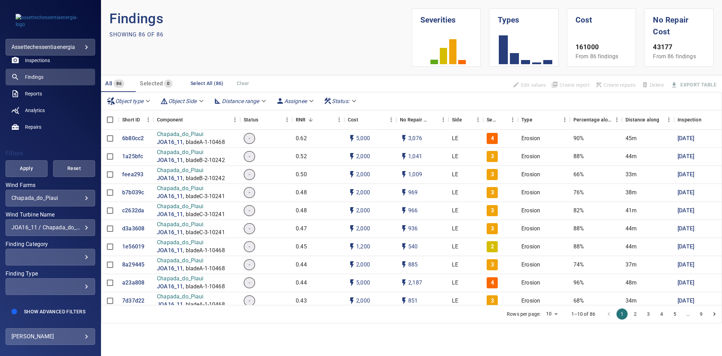
click at [551, 313] on body "**********" at bounding box center [361, 178] width 722 height 356
click at [555, 343] on li "100" at bounding box center [552, 341] width 20 height 12
type input "***"
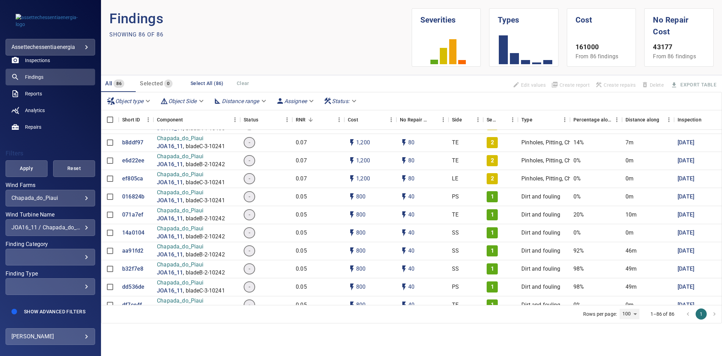
scroll to position [1383, 0]
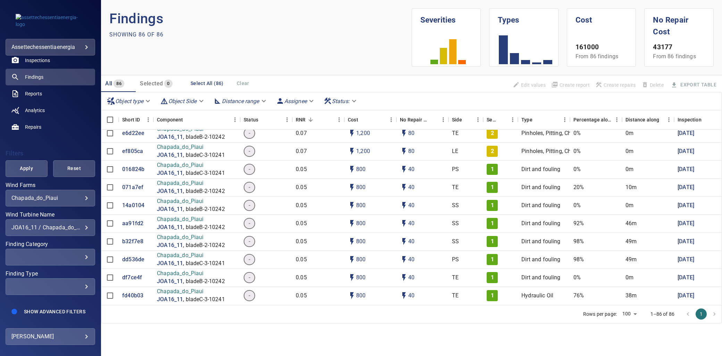
click at [711, 81] on div "Edit values Create report Create repairs Assign job Delete Export Table" at bounding box center [616, 85] width 212 height 14
click at [115, 118] on icon at bounding box center [119, 120] width 8 height 8
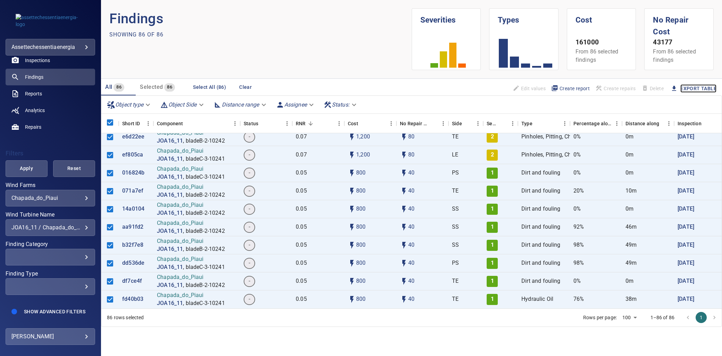
click at [695, 90] on link "Export Table" at bounding box center [698, 88] width 36 height 9
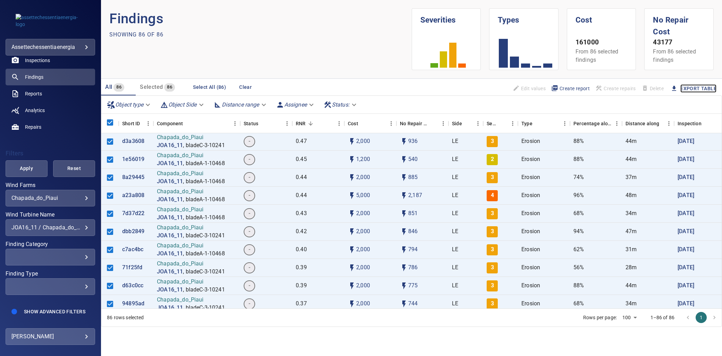
scroll to position [0, 0]
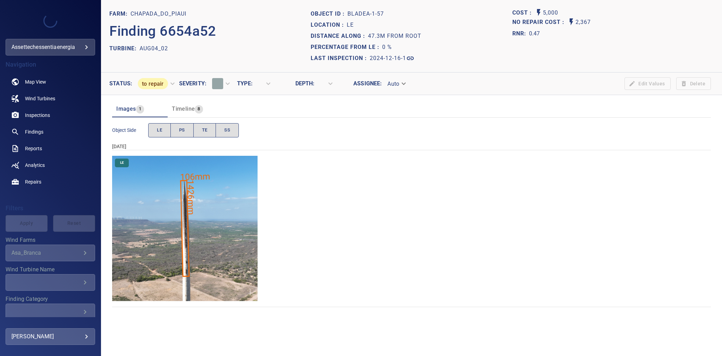
click at [183, 210] on img "Chapada_do_Piaui/AUG04_02/2024-12-16-1/2024-12-16-1/image17wp17.jpg" at bounding box center [184, 228] width 145 height 145
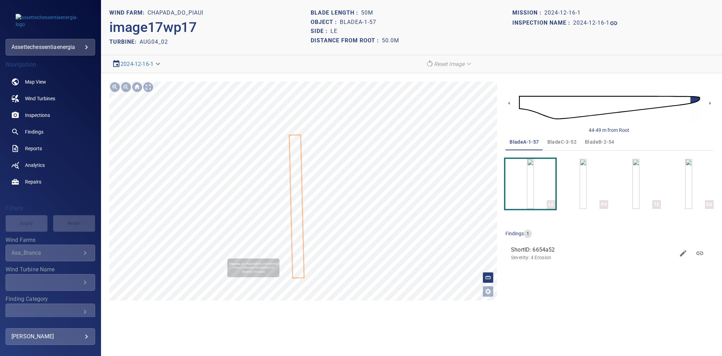
click at [299, 190] on icon at bounding box center [297, 207] width 14 height 142
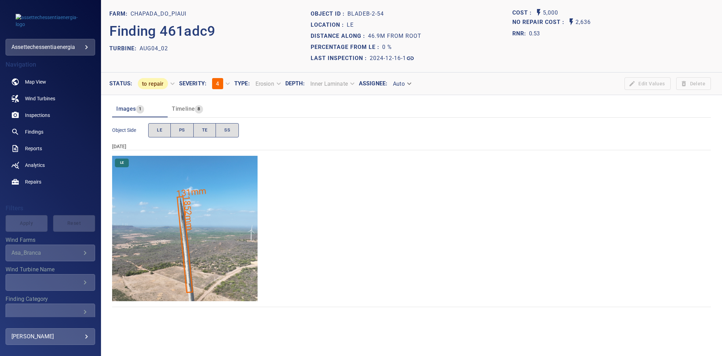
click at [203, 200] on img "Chapada_do_Piaui/AUG04_02/2024-12-16-1/2024-12-16-2/image88wp88.jpg" at bounding box center [184, 228] width 145 height 145
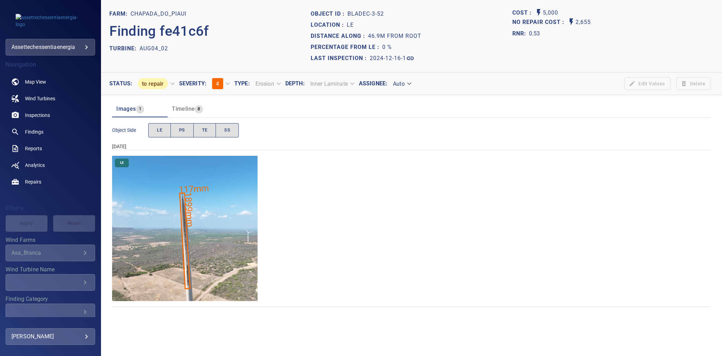
drag, startPoint x: 289, startPoint y: 202, endPoint x: 254, endPoint y: 216, distance: 38.2
click at [289, 202] on div "LE" at bounding box center [411, 228] width 599 height 145
click at [229, 221] on img "Chapada_do_Piaui/AUG04_02/2024-12-16-1/2024-12-16-3/image159wp159.jpg" at bounding box center [184, 228] width 145 height 145
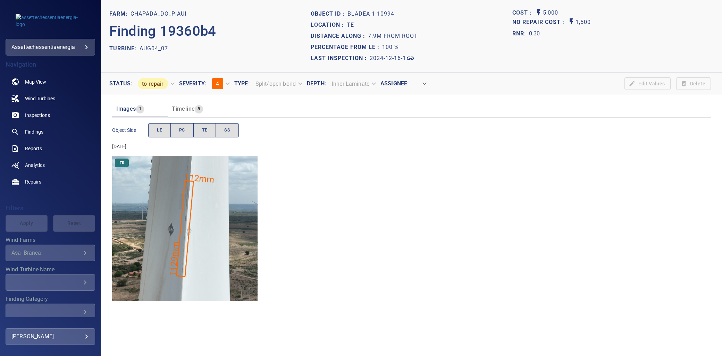
click at [178, 201] on img "Chapada_do_Piaui/AUG04_07/2024-12-16-1/2024-12-16-1/image54wp54.jpg" at bounding box center [184, 228] width 145 height 145
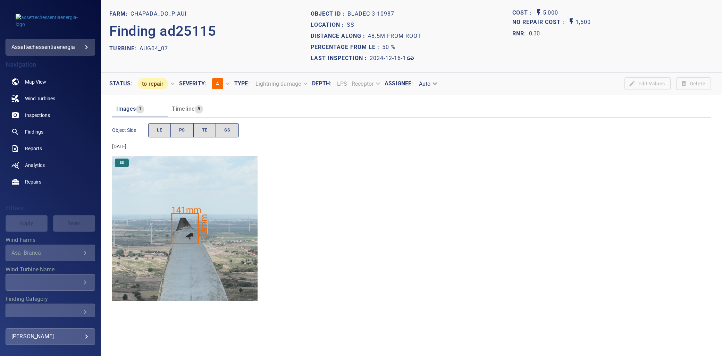
click at [220, 203] on img "Chapada_do_Piaui/AUG04_07/2024-12-16-1/2024-12-16-3/image186wp186.jpg" at bounding box center [184, 228] width 145 height 145
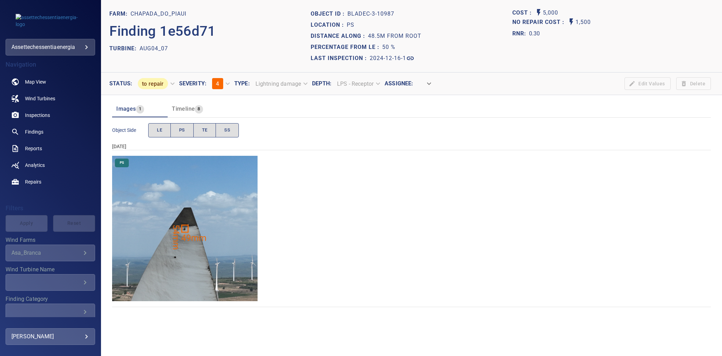
click at [200, 235] on img "Chapada_do_Piaui/AUG04_07/2024-12-16-1/2024-12-16-3/image169wp169.jpg" at bounding box center [184, 228] width 145 height 145
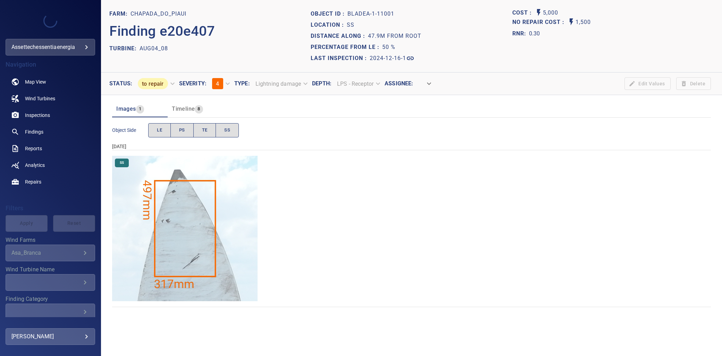
click at [170, 190] on img "Chapada_do_Piaui/AUG04_08/2024-12-16-1/2024-12-16-1/image52wp52.jpg" at bounding box center [184, 228] width 145 height 145
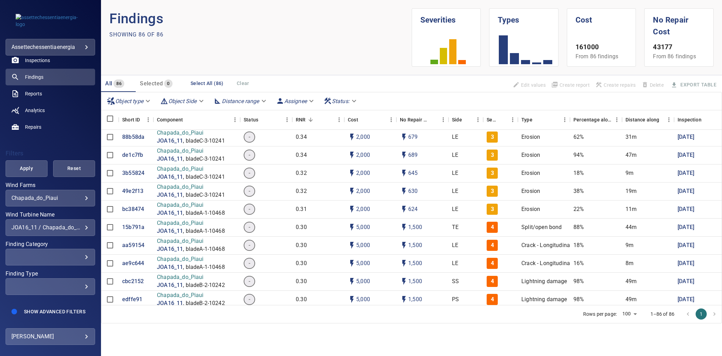
scroll to position [347, 0]
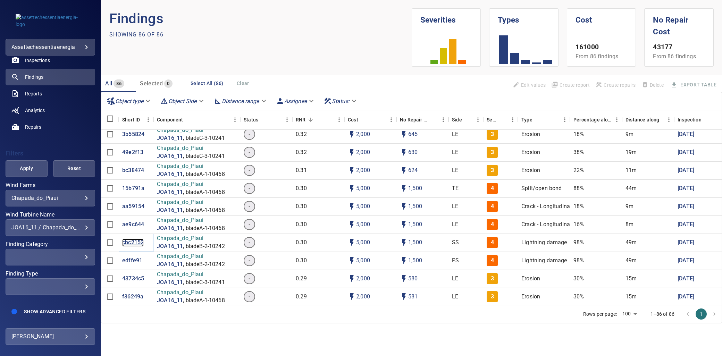
click at [136, 242] on p "cbc2152" at bounding box center [133, 243] width 22 height 8
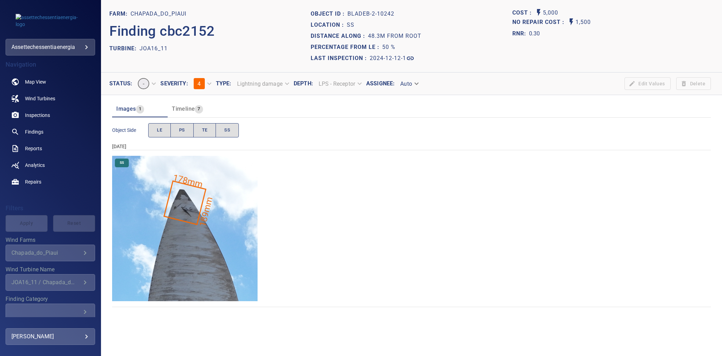
click at [170, 210] on img "Chapada_do_Piaui/JOA16_11/2024-12-12-1/2024-12-12-2/image116wp116.jpg" at bounding box center [184, 228] width 145 height 145
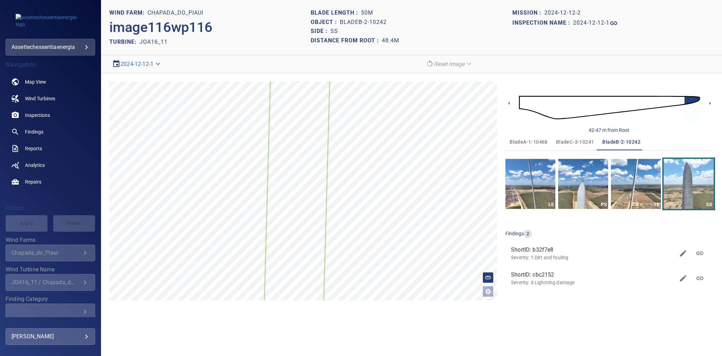
click at [547, 274] on span "ShortID: cbc2152" at bounding box center [593, 275] width 164 height 8
click at [547, 274] on span "ShortID: cbc2152" at bounding box center [594, 275] width 161 height 8
copy span "cbc2152"
